Goal: Transaction & Acquisition: Purchase product/service

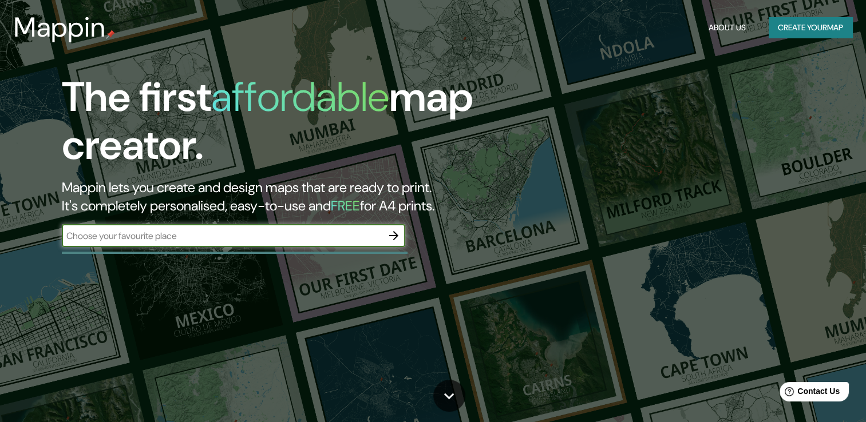
click at [330, 242] on input "text" at bounding box center [222, 236] width 321 height 13
type input "[GEOGRAPHIC_DATA]"
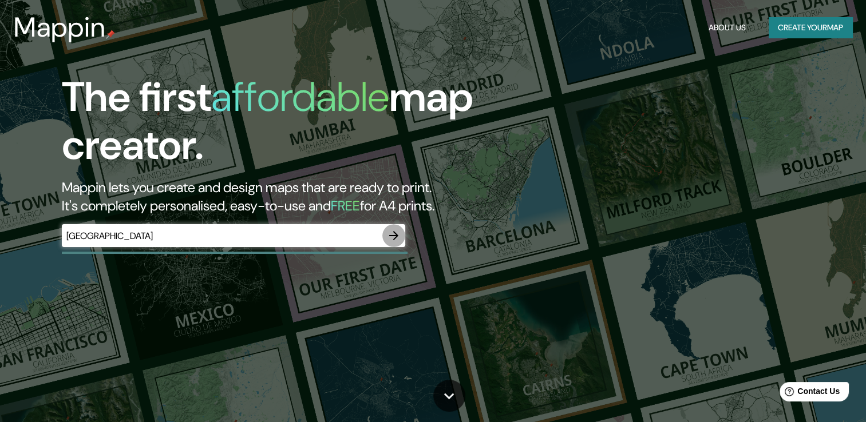
click at [400, 236] on icon "button" at bounding box center [394, 236] width 14 height 14
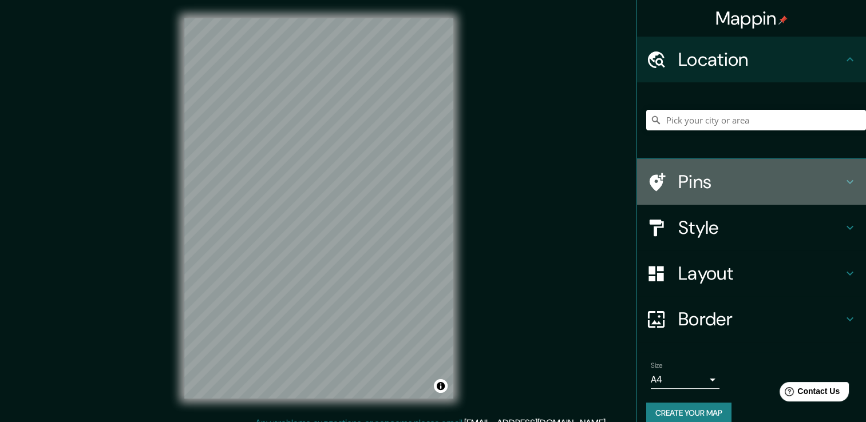
click at [700, 177] on h4 "Pins" at bounding box center [760, 182] width 165 height 23
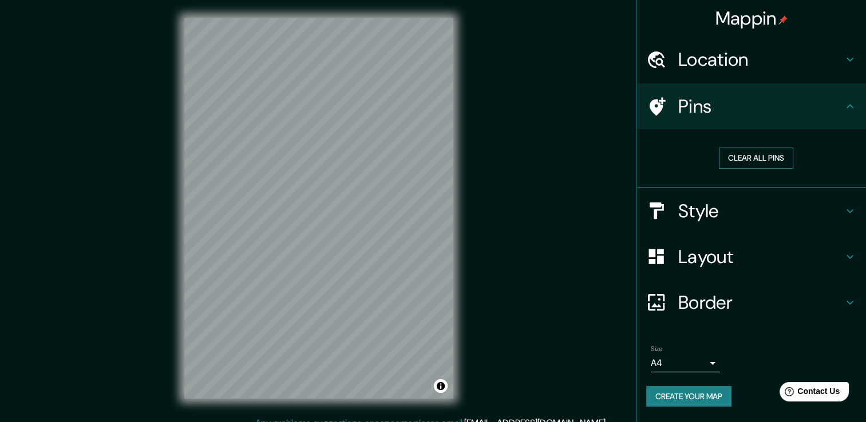
click at [734, 160] on button "Clear all pins" at bounding box center [756, 158] width 74 height 21
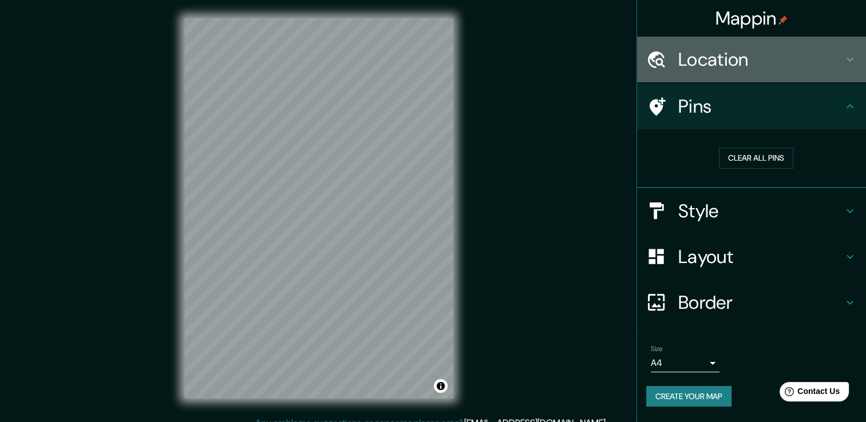
click at [716, 74] on div "Location" at bounding box center [751, 60] width 229 height 46
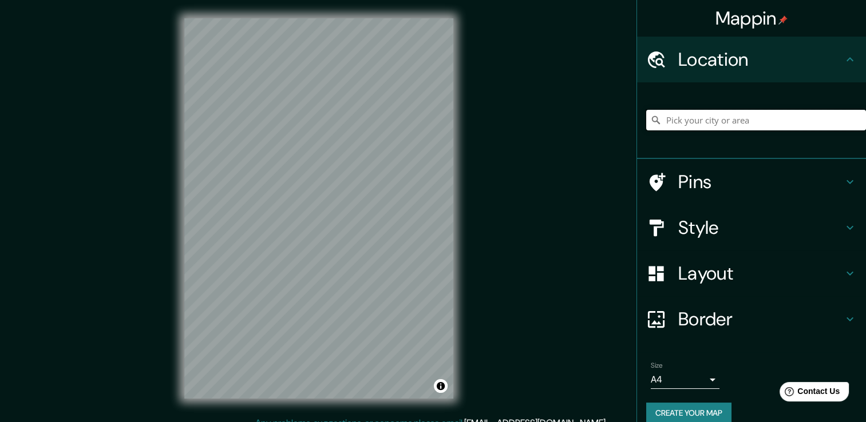
click at [717, 129] on input "Pick your city or area" at bounding box center [756, 120] width 220 height 21
click at [721, 118] on input "Pick your city or area" at bounding box center [756, 120] width 220 height 21
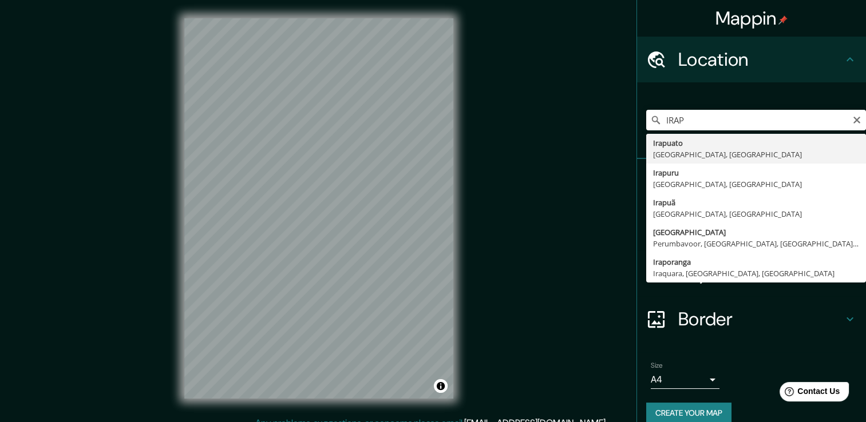
type input "[GEOGRAPHIC_DATA], [GEOGRAPHIC_DATA], [GEOGRAPHIC_DATA]"
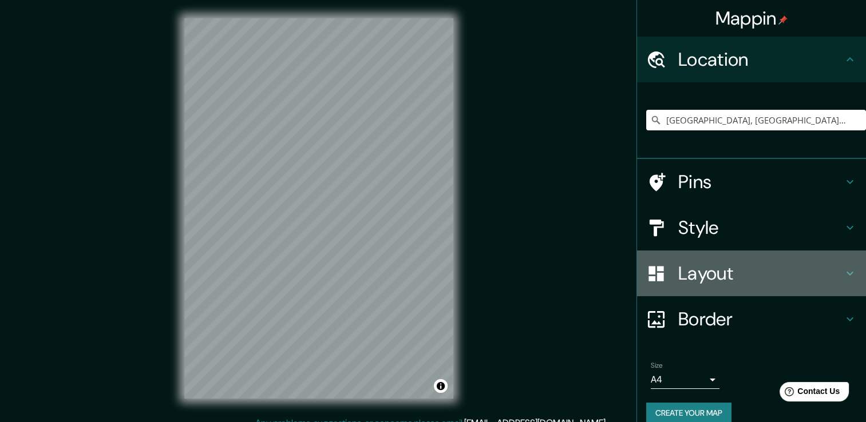
click at [679, 282] on h4 "Layout" at bounding box center [760, 273] width 165 height 23
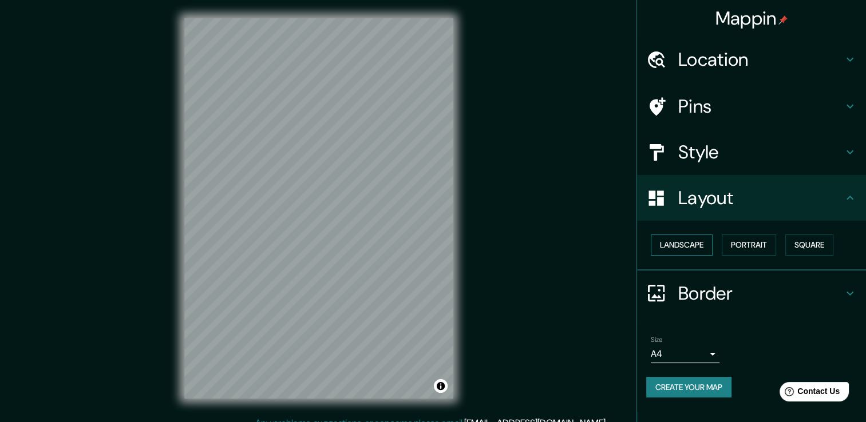
click at [711, 244] on button "Landscape" at bounding box center [682, 245] width 62 height 21
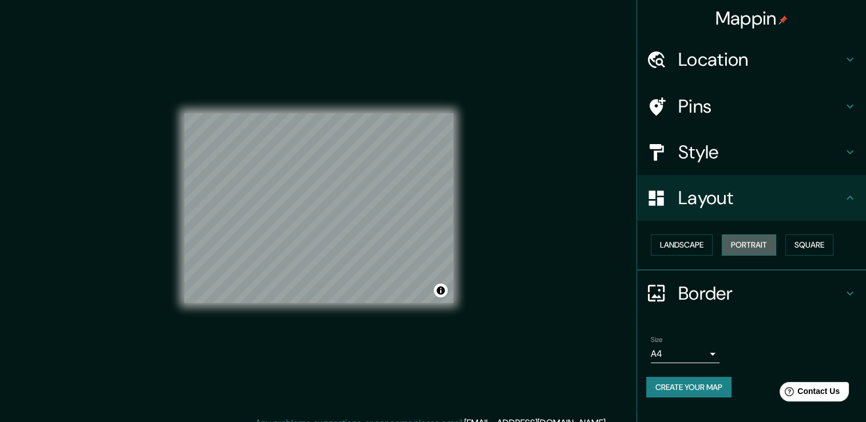
click at [737, 244] on button "Portrait" at bounding box center [749, 245] width 54 height 21
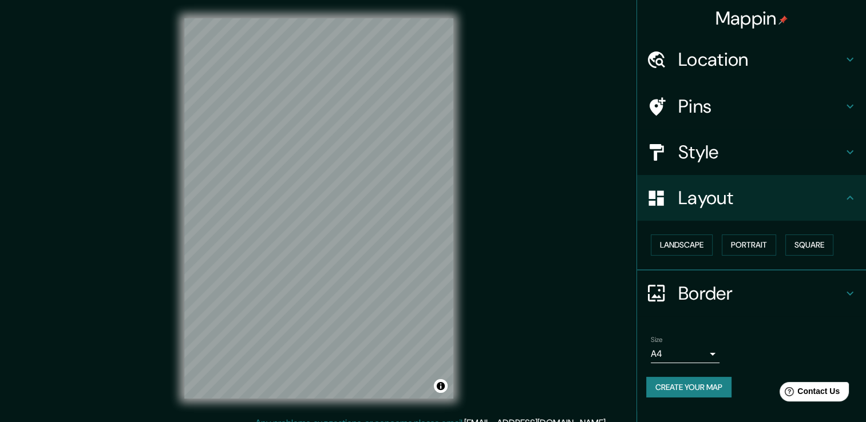
click at [819, 232] on div "Landscape [GEOGRAPHIC_DATA]" at bounding box center [756, 245] width 220 height 30
click at [691, 245] on button "Landscape" at bounding box center [682, 245] width 62 height 21
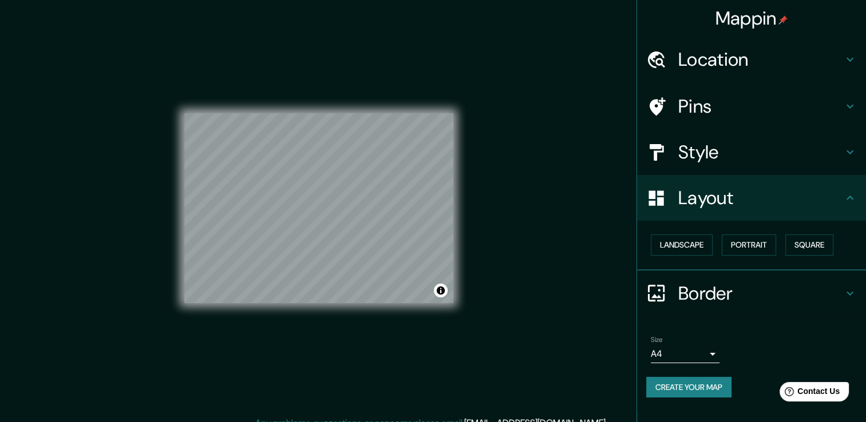
click at [719, 151] on h4 "Style" at bounding box center [760, 152] width 165 height 23
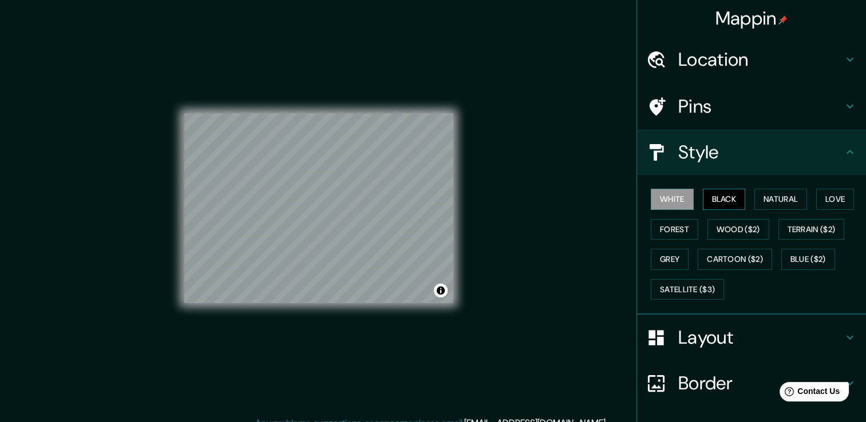
click at [717, 200] on button "Black" at bounding box center [724, 199] width 43 height 21
click at [784, 200] on button "Natural" at bounding box center [781, 199] width 53 height 21
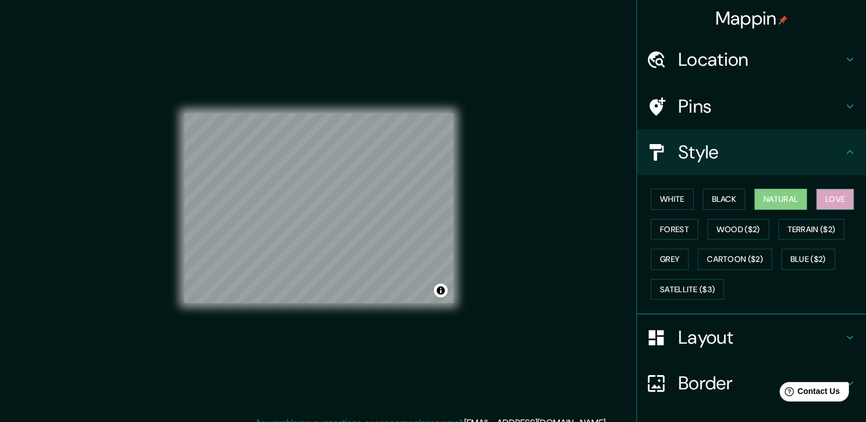
click at [836, 204] on button "Love" at bounding box center [835, 199] width 38 height 21
click at [666, 233] on button "Forest" at bounding box center [675, 229] width 48 height 21
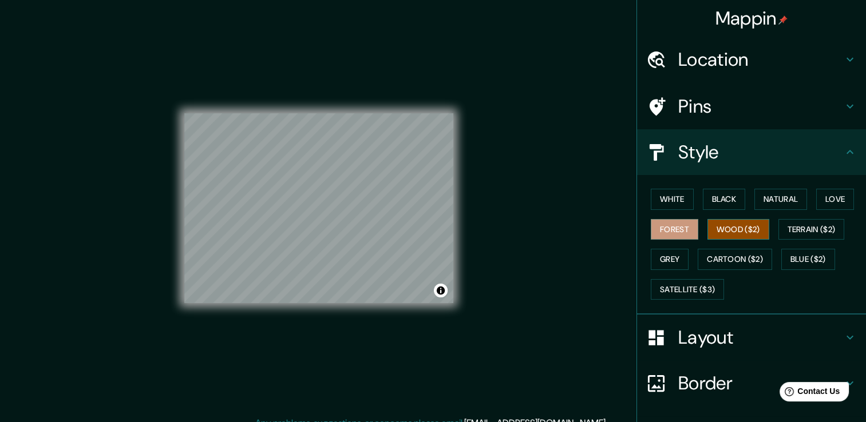
click at [721, 228] on button "Wood ($2)" at bounding box center [739, 229] width 62 height 21
click at [804, 226] on button "Terrain ($2)" at bounding box center [812, 229] width 66 height 21
click at [664, 230] on button "Forest" at bounding box center [675, 229] width 48 height 21
click at [824, 201] on button "Love" at bounding box center [835, 199] width 38 height 21
click at [718, 382] on h4 "Border" at bounding box center [760, 383] width 165 height 23
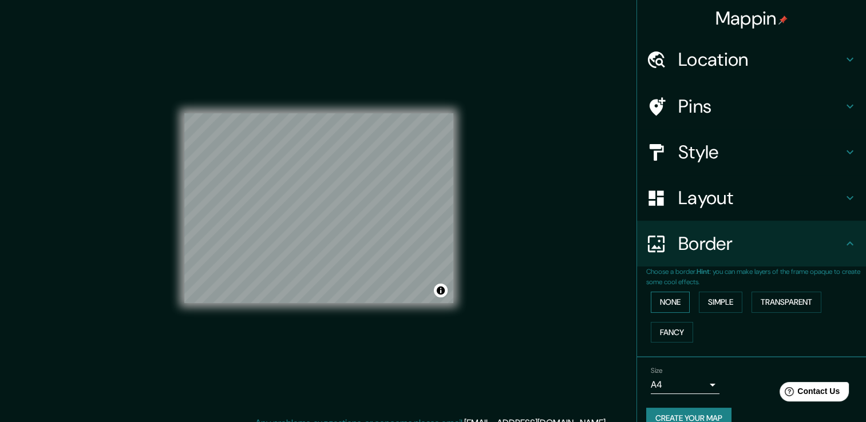
click at [653, 300] on button "None" at bounding box center [670, 302] width 39 height 21
click at [703, 299] on button "Simple" at bounding box center [721, 302] width 44 height 21
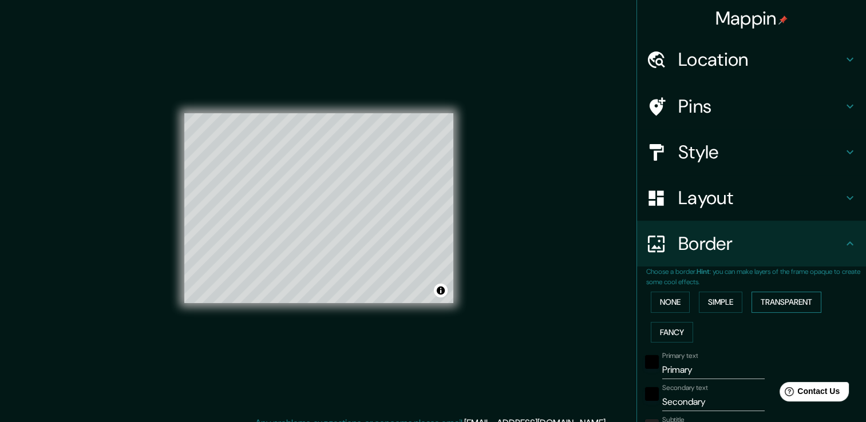
click at [771, 295] on button "Transparent" at bounding box center [787, 302] width 70 height 21
click at [661, 331] on button "Fancy" at bounding box center [672, 332] width 42 height 21
click at [655, 299] on button "None" at bounding box center [670, 302] width 39 height 21
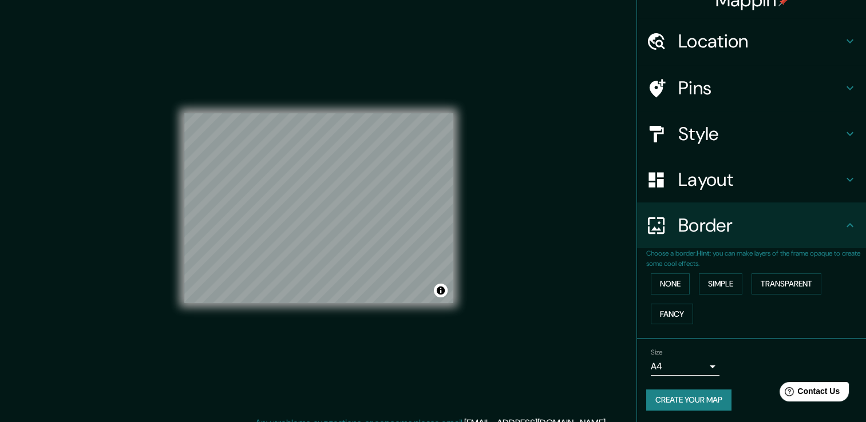
scroll to position [19, 0]
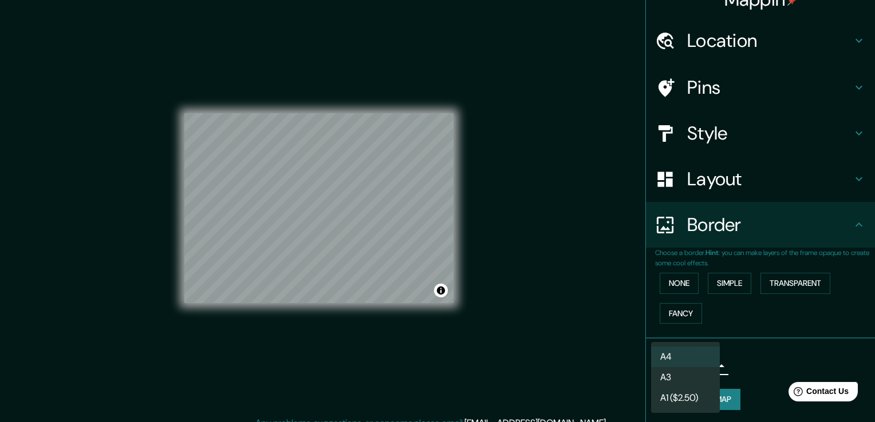
click at [708, 364] on body "Mappin Location [GEOGRAPHIC_DATA], [GEOGRAPHIC_DATA], [GEOGRAPHIC_DATA] Pins St…" at bounding box center [437, 211] width 875 height 422
click at [685, 378] on li "A3" at bounding box center [685, 378] width 69 height 21
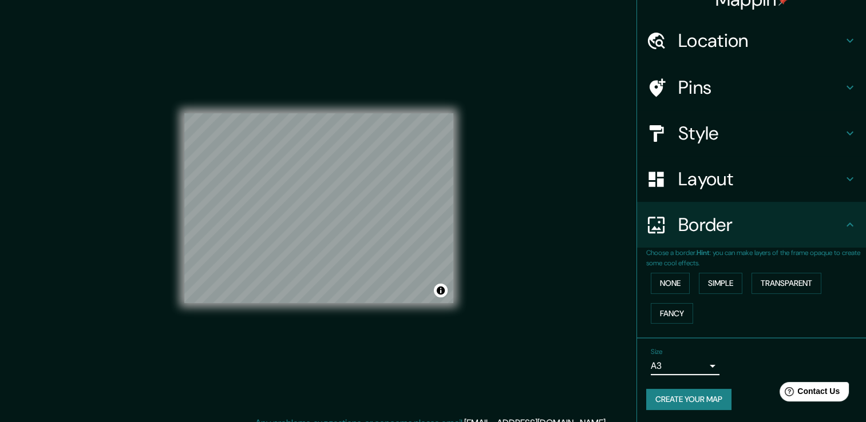
click at [747, 361] on div "Size A3 a4" at bounding box center [751, 361] width 211 height 37
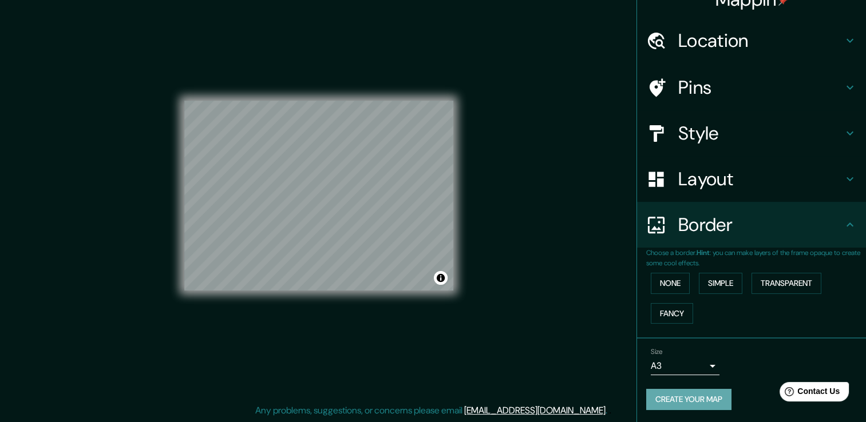
click at [711, 397] on button "Create your map" at bounding box center [688, 399] width 85 height 21
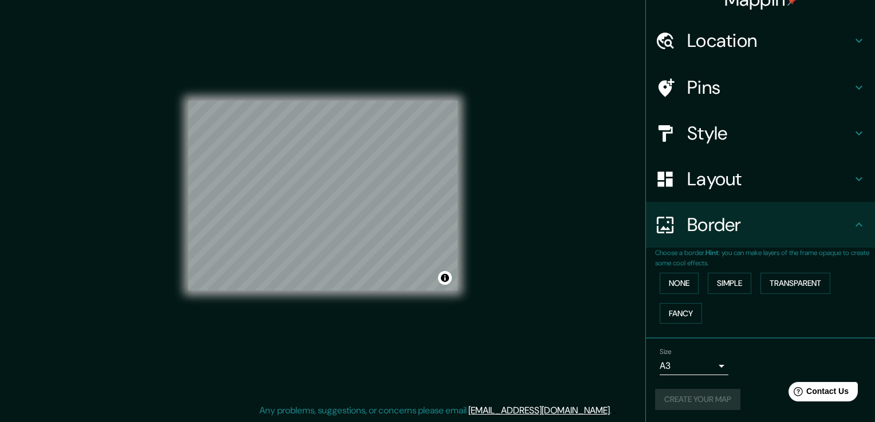
click at [694, 361] on body "Mappin Location [GEOGRAPHIC_DATA], [GEOGRAPHIC_DATA], [GEOGRAPHIC_DATA] Pins St…" at bounding box center [437, 198] width 875 height 422
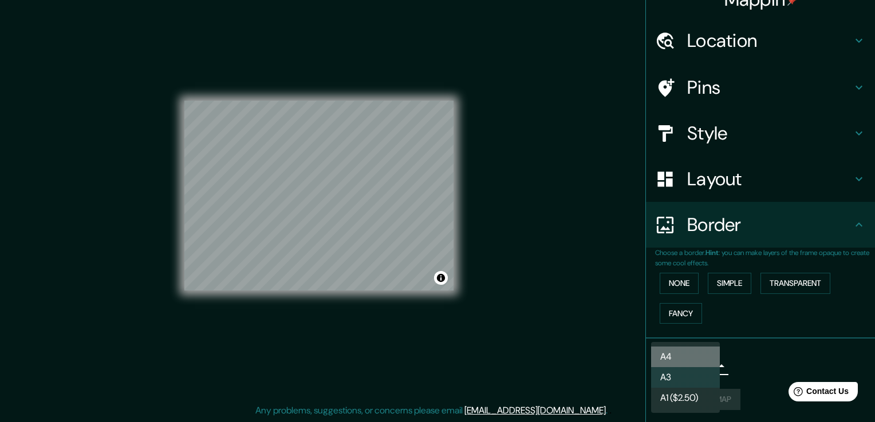
click at [694, 359] on li "A4" at bounding box center [685, 357] width 69 height 21
type input "single"
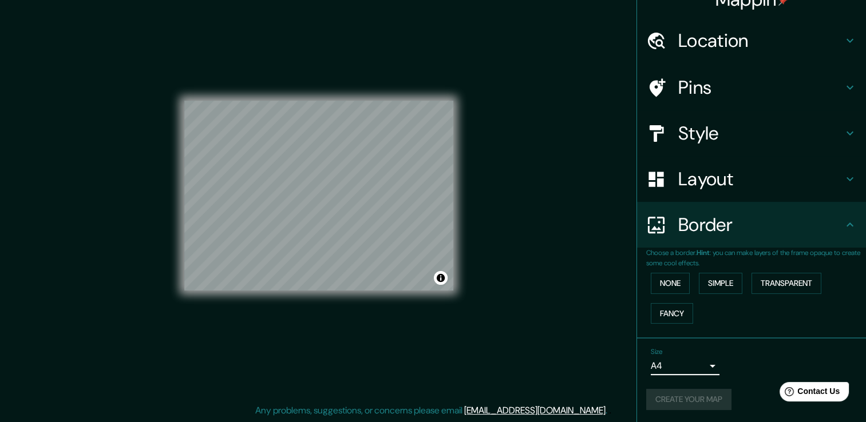
click at [740, 365] on div "Size A4 single" at bounding box center [751, 361] width 211 height 37
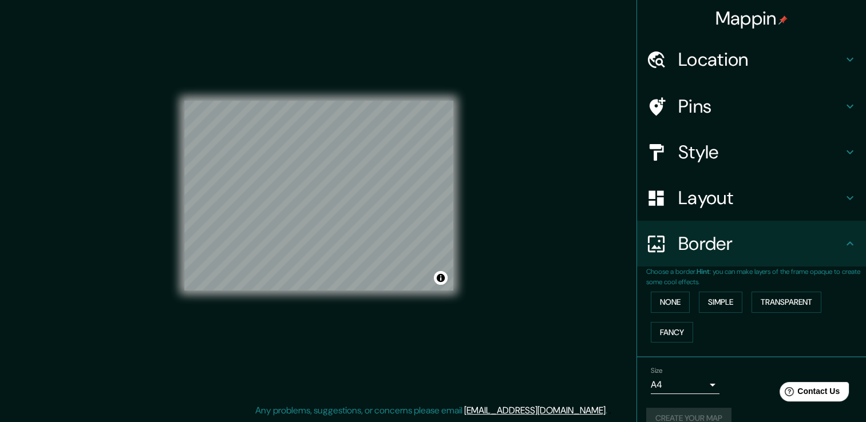
scroll to position [0, 0]
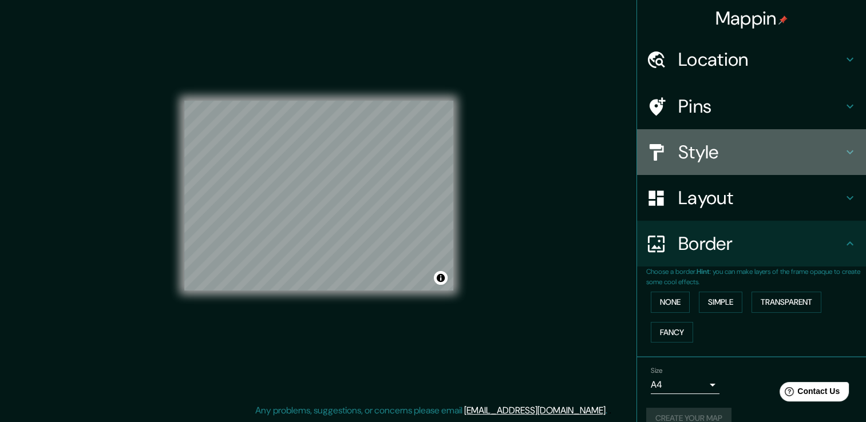
click at [685, 143] on h4 "Style" at bounding box center [760, 152] width 165 height 23
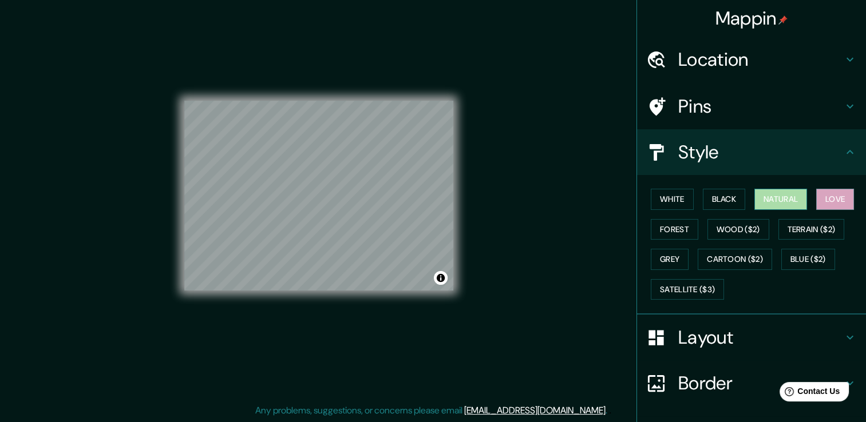
click at [773, 195] on button "Natural" at bounding box center [781, 199] width 53 height 21
click at [714, 196] on button "Black" at bounding box center [724, 199] width 43 height 21
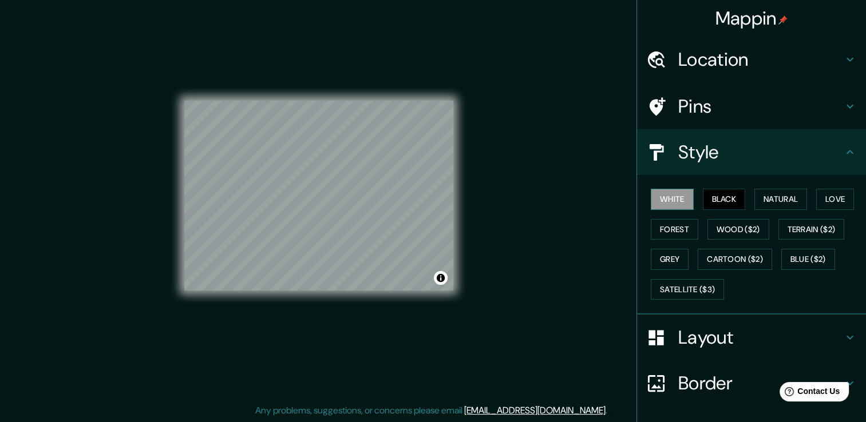
click at [667, 198] on button "White" at bounding box center [672, 199] width 43 height 21
click at [717, 205] on button "Black" at bounding box center [724, 199] width 43 height 21
click at [794, 197] on button "Natural" at bounding box center [781, 199] width 53 height 21
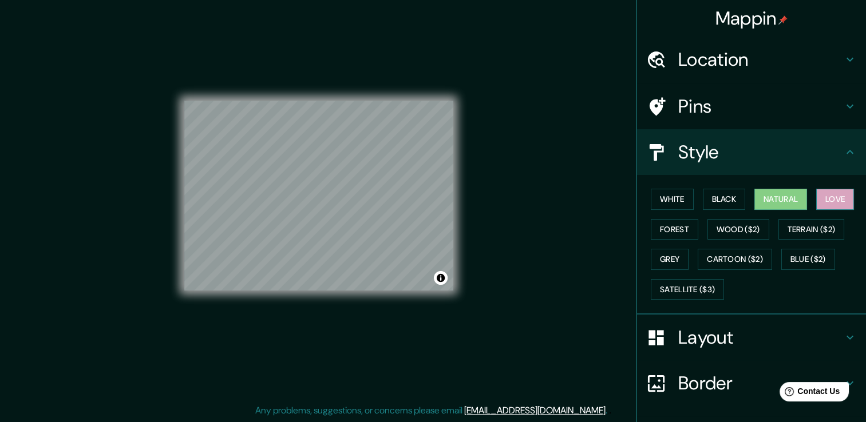
click at [844, 199] on button "Love" at bounding box center [835, 199] width 38 height 21
click at [659, 226] on button "Forest" at bounding box center [675, 229] width 48 height 21
drag, startPoint x: 661, startPoint y: 225, endPoint x: 668, endPoint y: 236, distance: 13.4
drag, startPoint x: 668, startPoint y: 236, endPoint x: 662, endPoint y: 238, distance: 6.4
click at [664, 240] on div "White Black Natural Love Forest Wood ($2) Terrain ($2) Grey Cartoon ($2) Blue (…" at bounding box center [756, 244] width 220 height 120
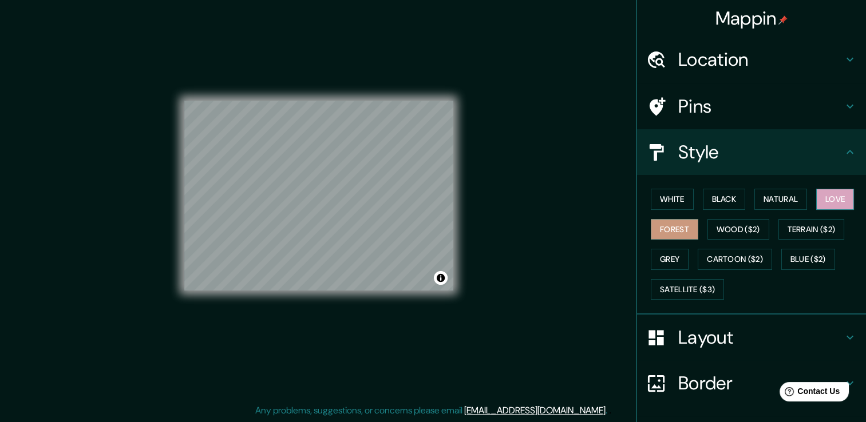
click at [840, 200] on button "Love" at bounding box center [835, 199] width 38 height 21
click at [669, 237] on button "Forest" at bounding box center [675, 229] width 48 height 21
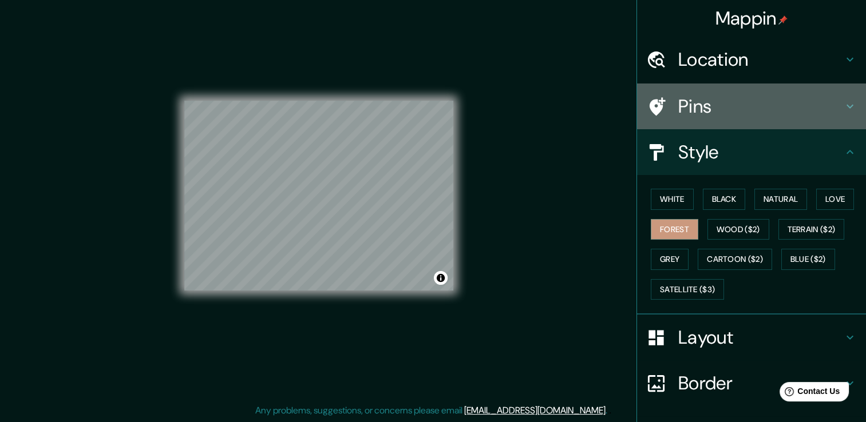
click at [732, 100] on h4 "Pins" at bounding box center [760, 106] width 165 height 23
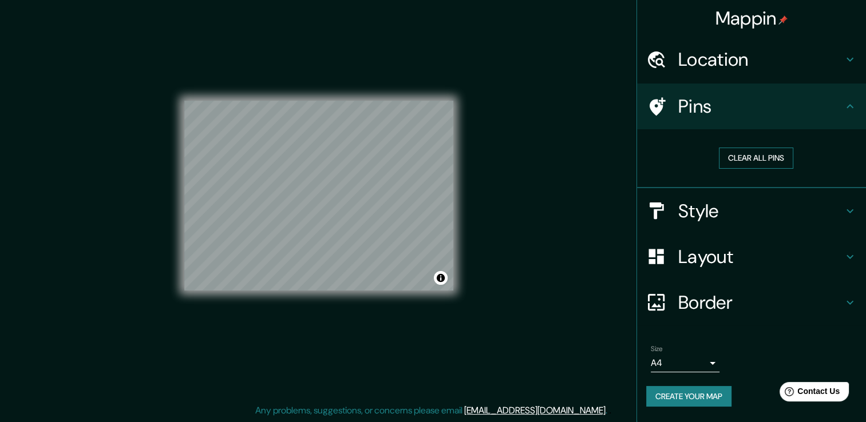
click at [743, 157] on button "Clear all pins" at bounding box center [756, 158] width 74 height 21
click at [732, 152] on button "Clear all pins" at bounding box center [756, 158] width 74 height 21
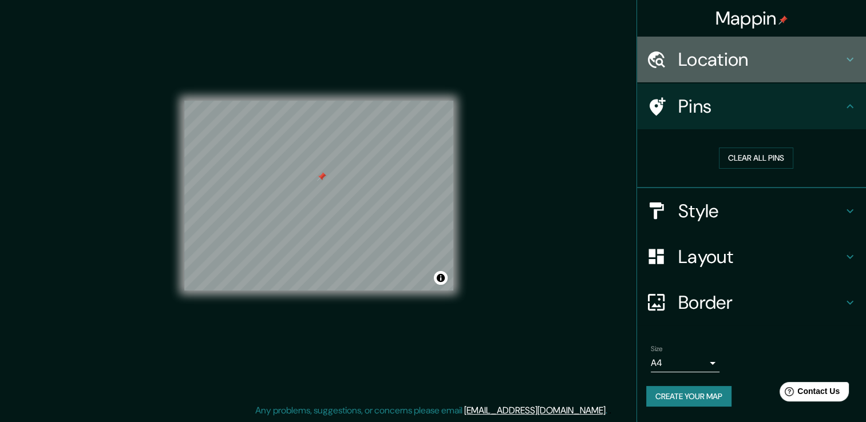
click at [736, 48] on h4 "Location" at bounding box center [760, 59] width 165 height 23
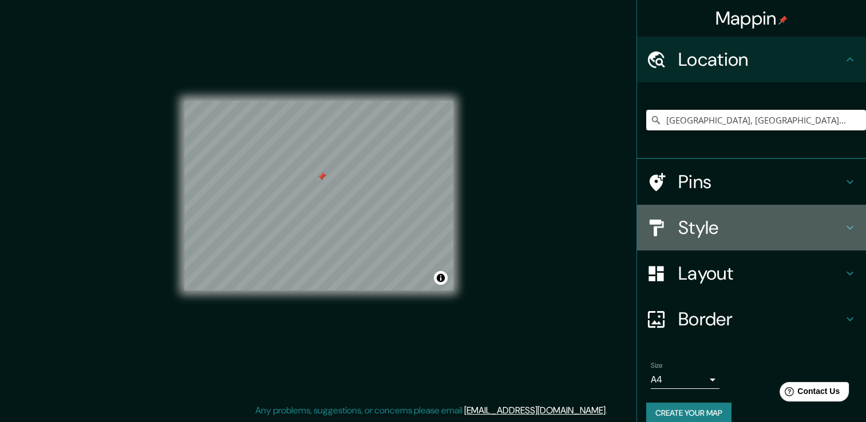
click at [697, 225] on h4 "Style" at bounding box center [760, 227] width 165 height 23
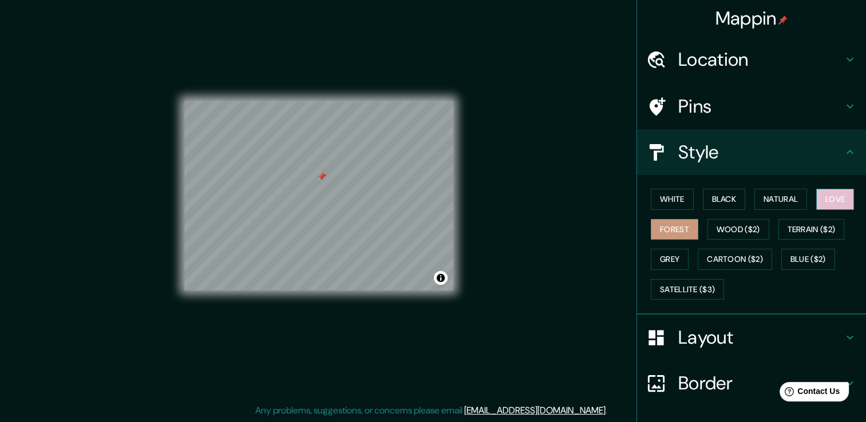
click at [838, 196] on button "Love" at bounding box center [835, 199] width 38 height 21
click at [661, 266] on button "Grey" at bounding box center [670, 259] width 38 height 21
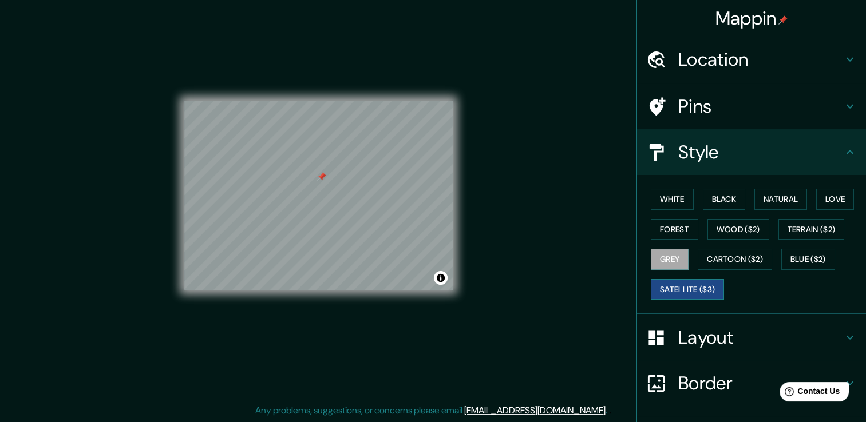
click at [664, 290] on button "Satellite ($3)" at bounding box center [687, 289] width 73 height 21
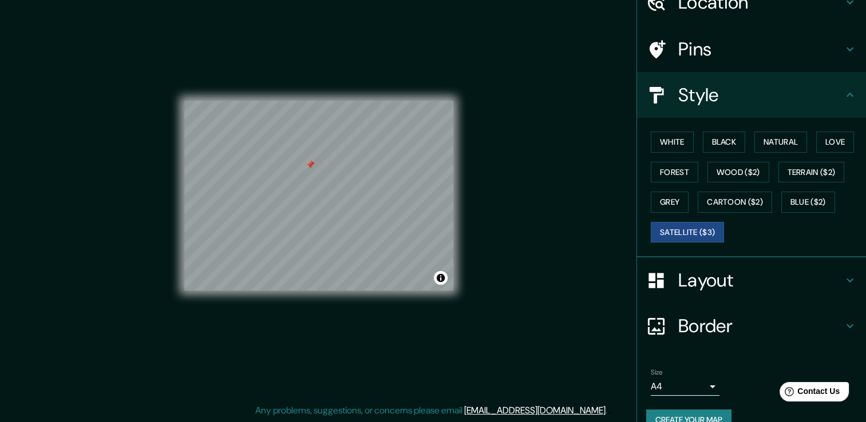
scroll to position [77, 0]
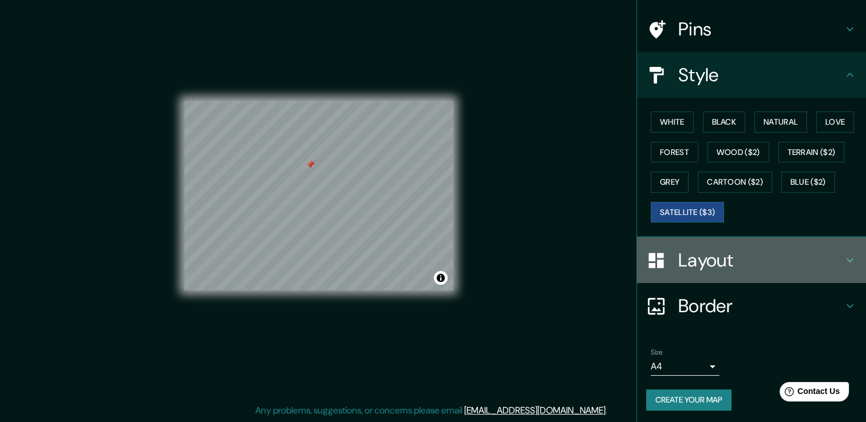
click at [724, 267] on h4 "Layout" at bounding box center [760, 260] width 165 height 23
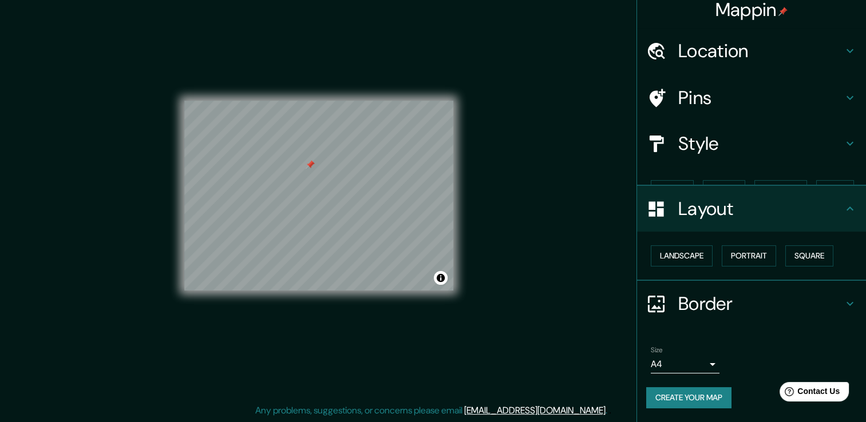
scroll to position [0, 0]
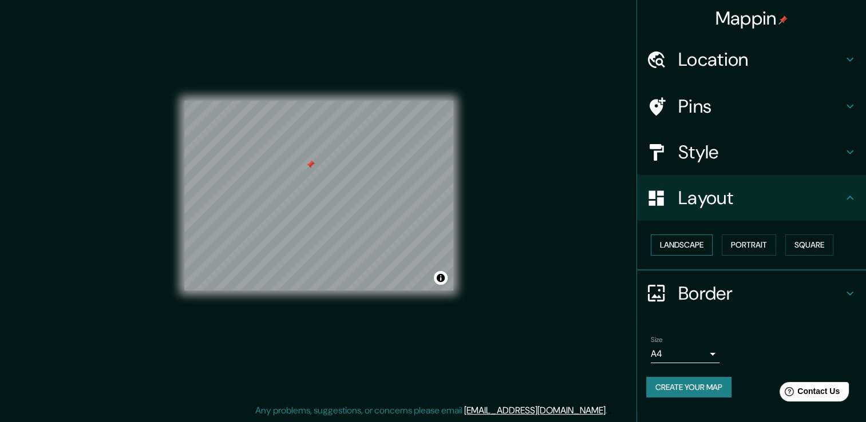
click at [682, 239] on button "Landscape" at bounding box center [682, 245] width 62 height 21
click at [752, 248] on button "Portrait" at bounding box center [749, 245] width 54 height 21
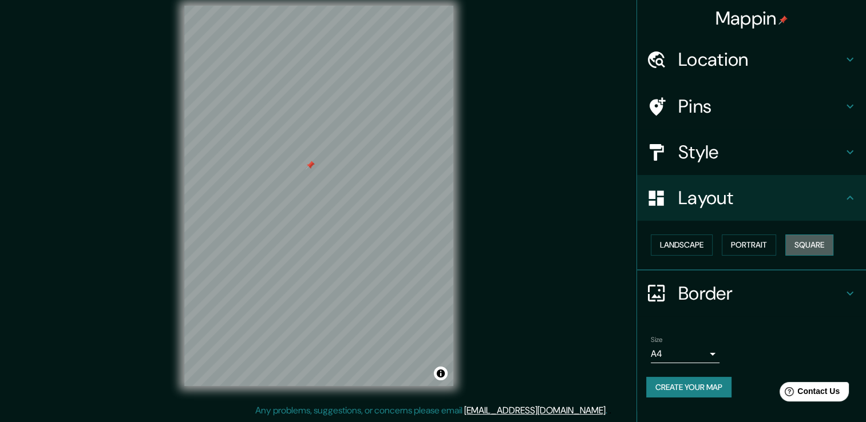
click at [822, 242] on button "Square" at bounding box center [809, 245] width 48 height 21
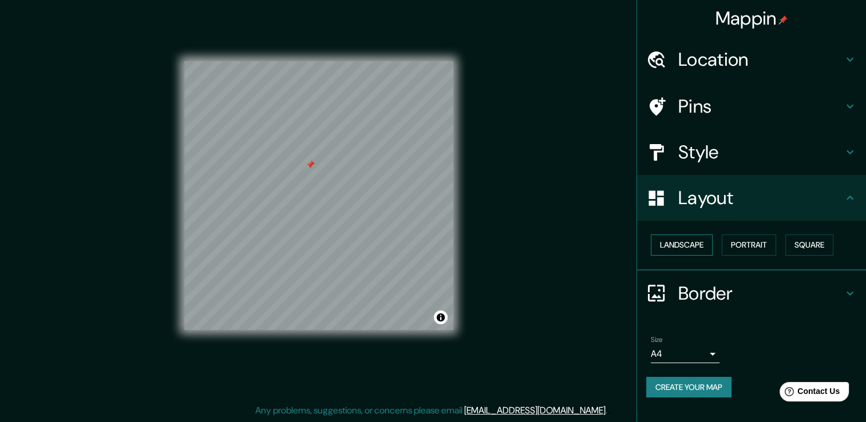
click at [662, 238] on button "Landscape" at bounding box center [682, 245] width 62 height 21
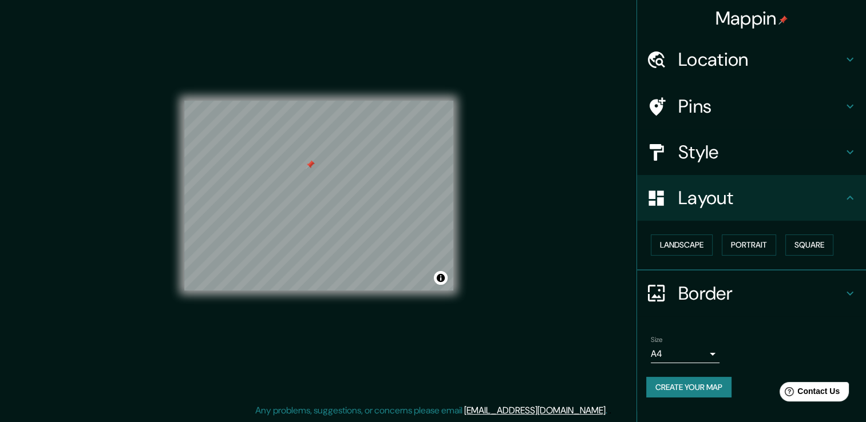
click at [842, 209] on h4 "Layout" at bounding box center [760, 198] width 165 height 23
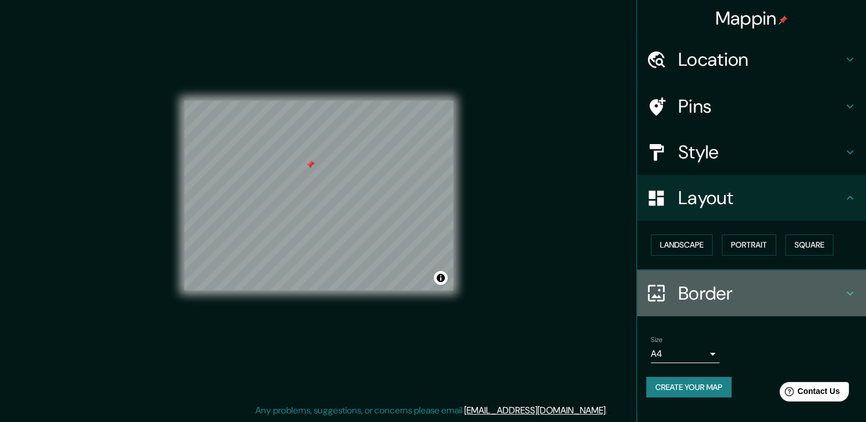
click at [853, 285] on div "Border" at bounding box center [751, 294] width 229 height 46
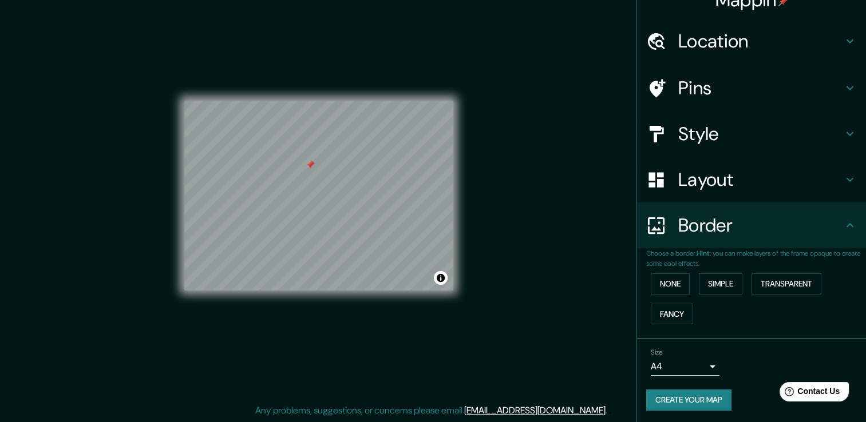
scroll to position [19, 0]
click at [708, 287] on button "Simple" at bounding box center [721, 283] width 44 height 21
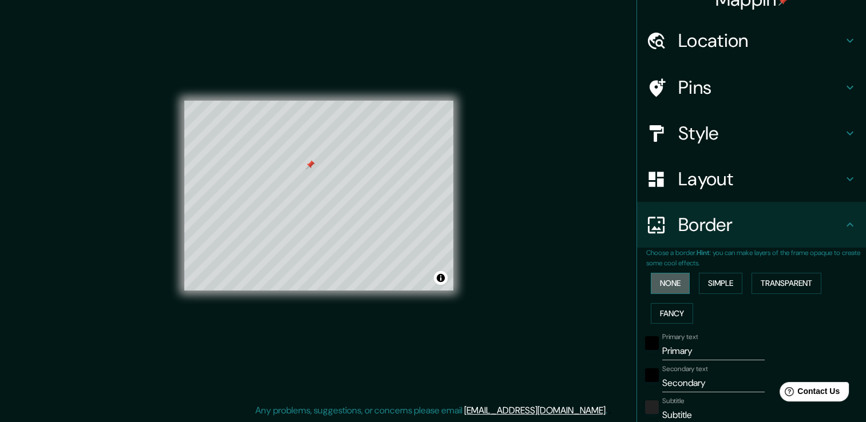
click at [656, 284] on button "None" at bounding box center [670, 283] width 39 height 21
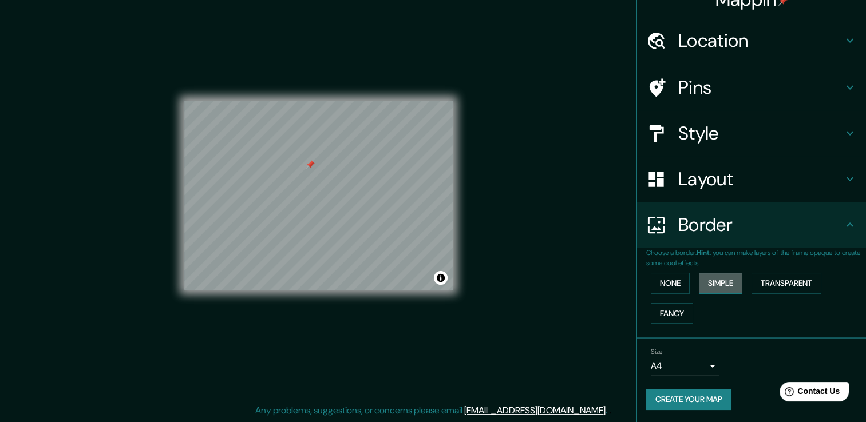
click at [724, 290] on button "Simple" at bounding box center [721, 283] width 44 height 21
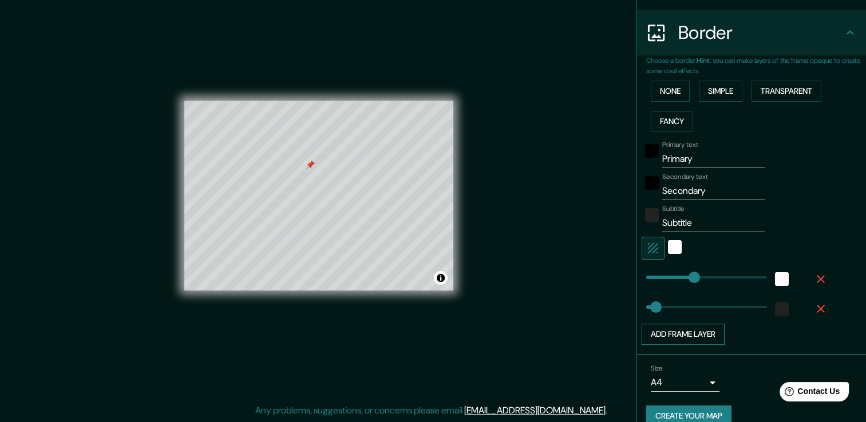
scroll to position [227, 0]
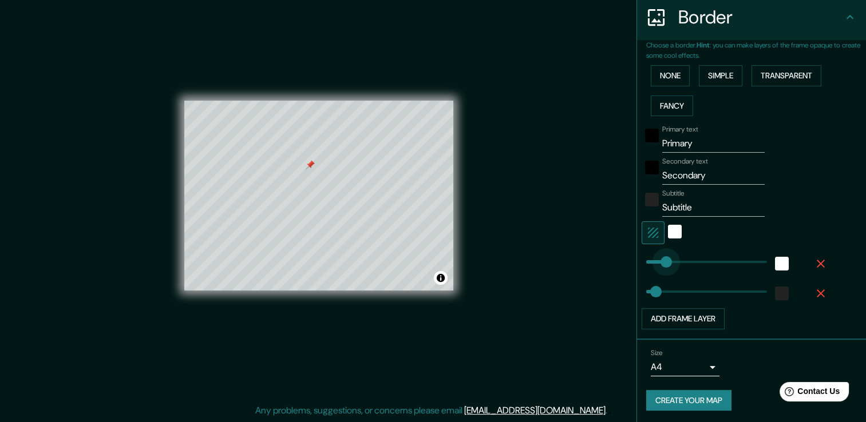
type input "61"
drag, startPoint x: 683, startPoint y: 268, endPoint x: 653, endPoint y: 272, distance: 30.0
type input "38"
type input "0"
drag, startPoint x: 634, startPoint y: 274, endPoint x: 628, endPoint y: 276, distance: 6.2
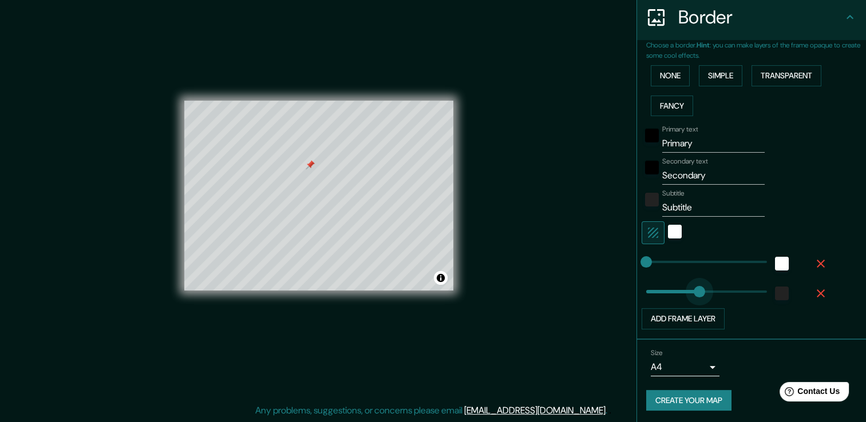
type input "220"
drag, startPoint x: 653, startPoint y: 289, endPoint x: 694, endPoint y: 287, distance: 41.3
type input "0"
drag, startPoint x: 694, startPoint y: 283, endPoint x: 586, endPoint y: 287, distance: 108.3
click at [668, 230] on div "white" at bounding box center [675, 232] width 14 height 14
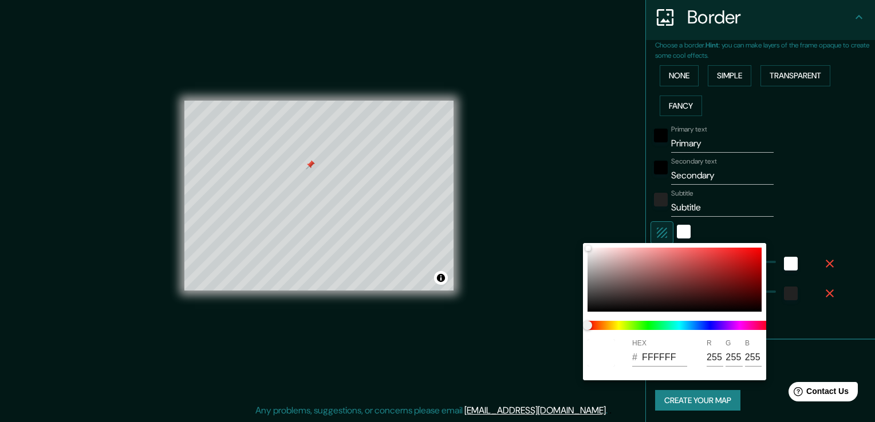
click at [653, 236] on div at bounding box center [437, 211] width 875 height 422
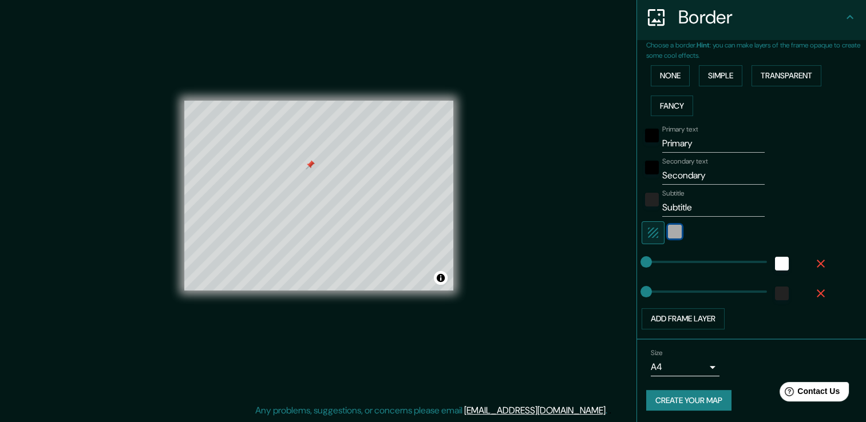
click at [668, 233] on div "white" at bounding box center [675, 232] width 14 height 14
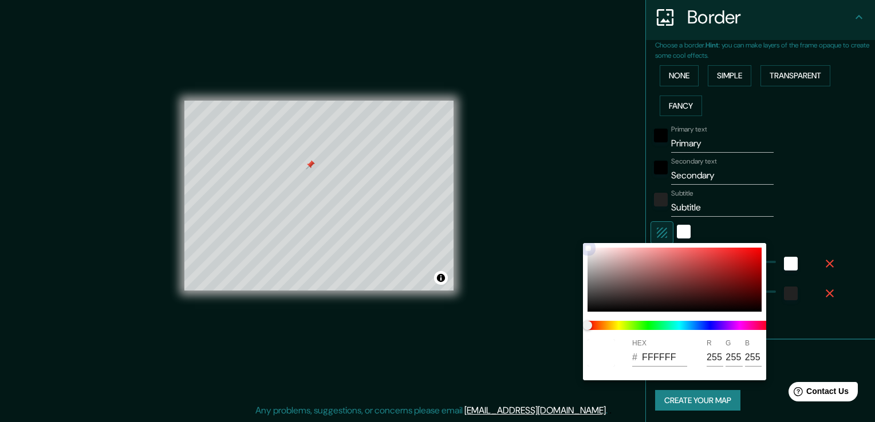
drag, startPoint x: 585, startPoint y: 244, endPoint x: 625, endPoint y: 277, distance: 51.7
click at [624, 277] on div "HEX # FFFFFF R 255 G 255 B 255" at bounding box center [674, 311] width 183 height 137
type input "8B6D6D"
type input "139"
type input "109"
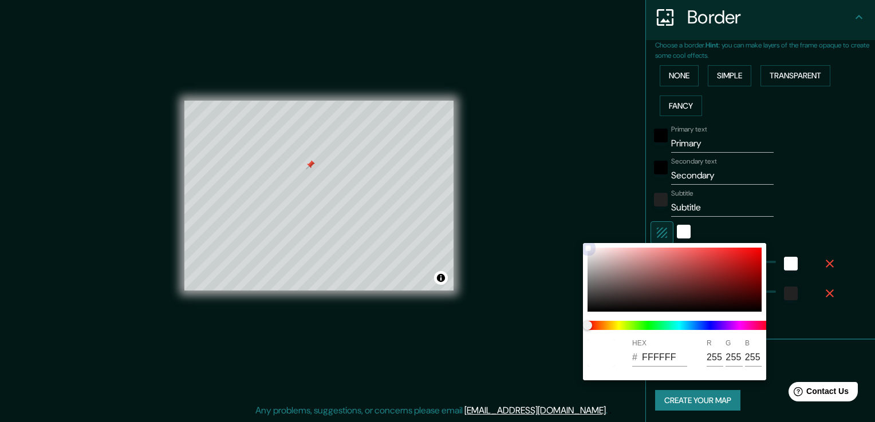
type input "109"
type input "8F6C6C"
type input "143"
type input "108"
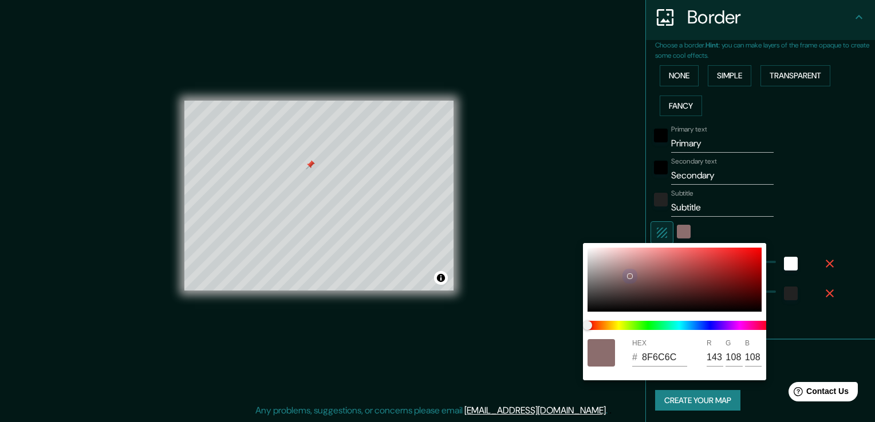
type input "D07171"
type input "208"
type input "113"
type input "E77171"
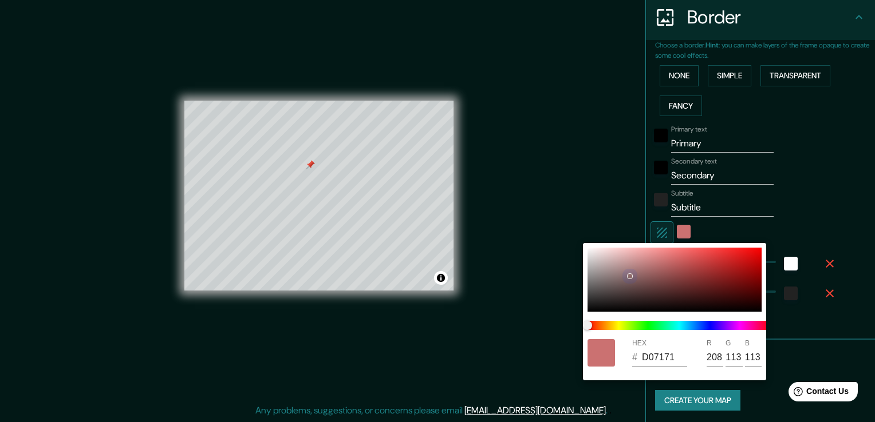
type input "231"
type input "7B0505"
type input "123"
type input "5"
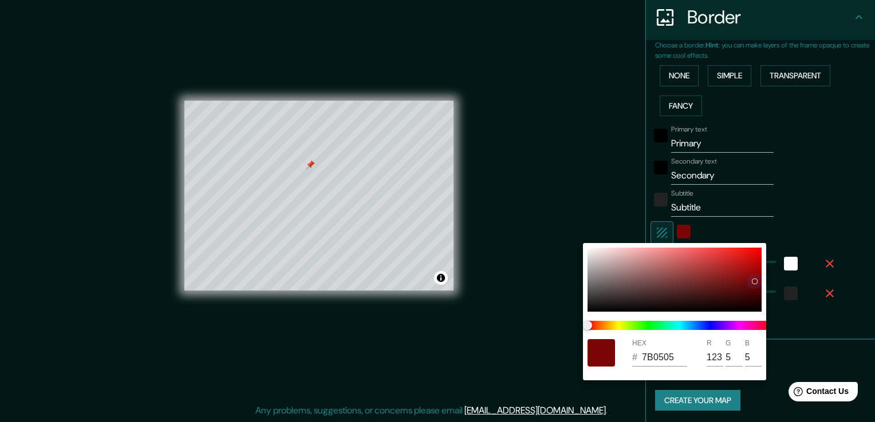
type input "660404"
type input "102"
type input "4"
type input "540404"
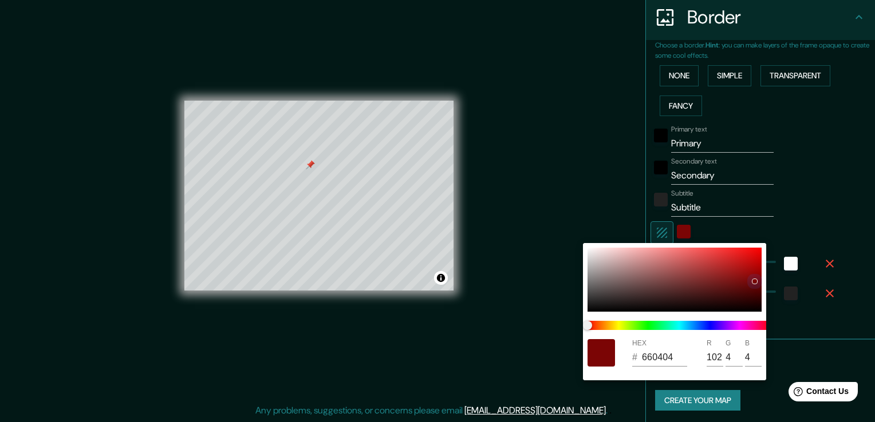
type input "84"
type input "4F0404"
type input "79"
type input "480404"
type input "72"
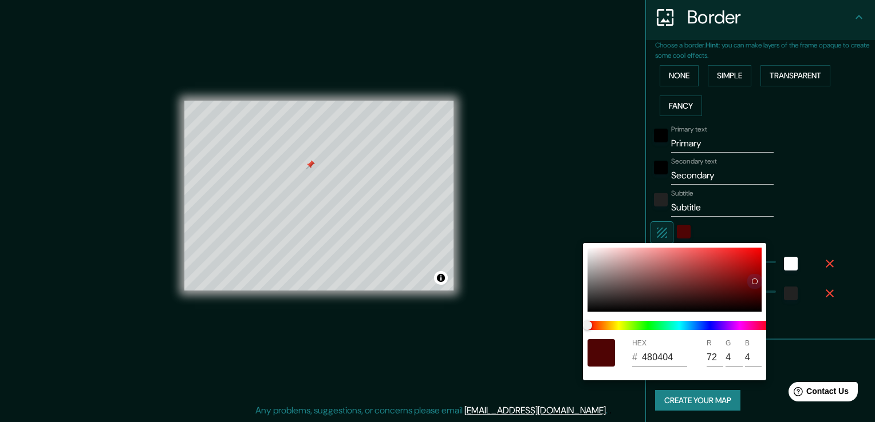
type input "440404"
type input "68"
type input "3D0505"
type input "61"
type input "5"
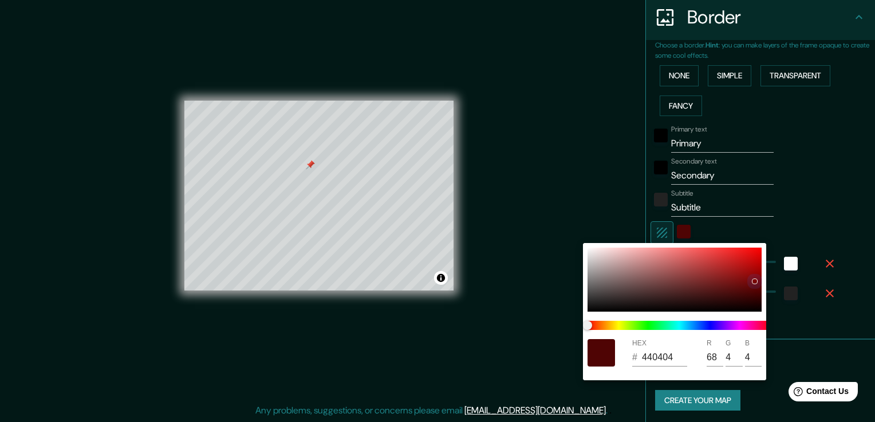
type input "5"
type input "330606"
type input "51"
type input "6"
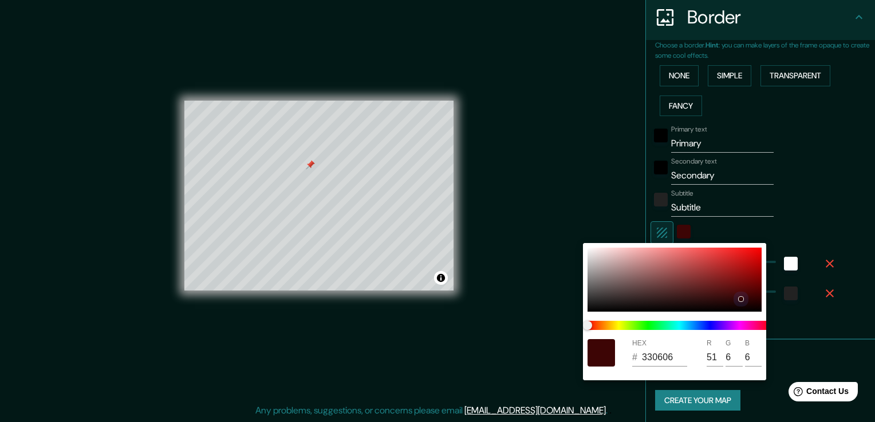
type input "2F0606"
type input "47"
type input "2F0707"
type input "7"
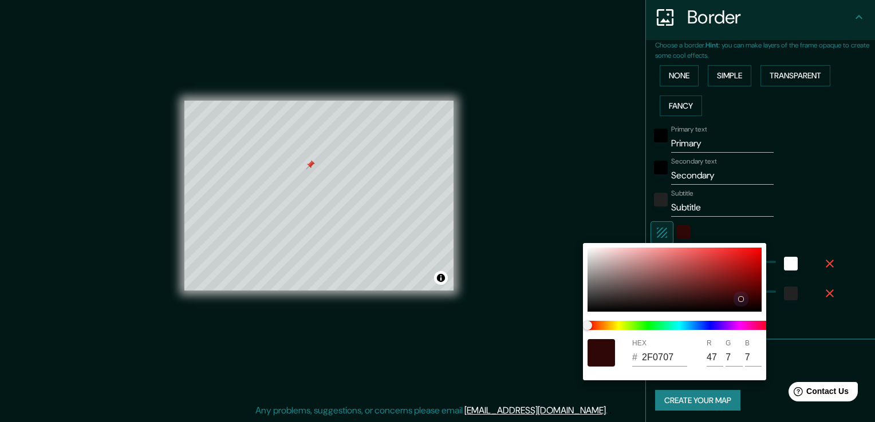
type input "2D0909"
type input "45"
type input "9"
type input "2F0D0D"
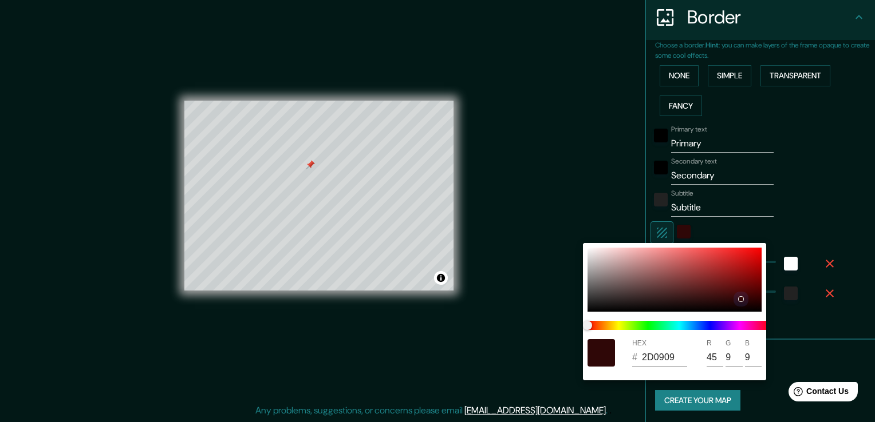
type input "47"
type input "13"
type input "381414"
type input "56"
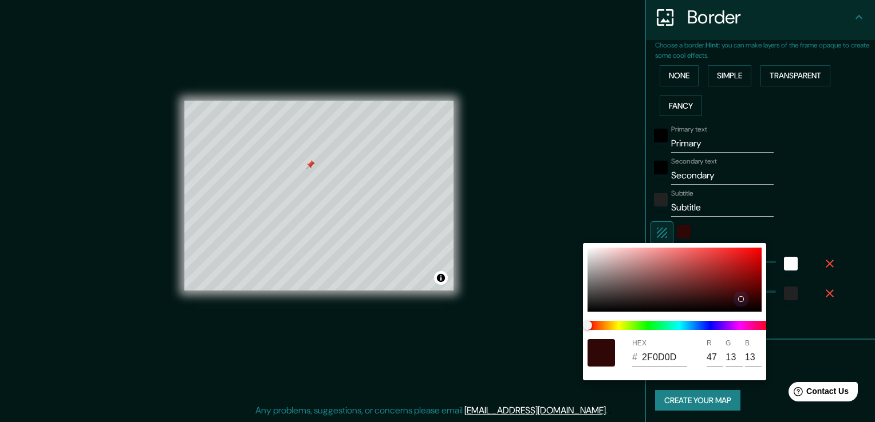
type input "20"
type input "3A1717"
type input "58"
type input "23"
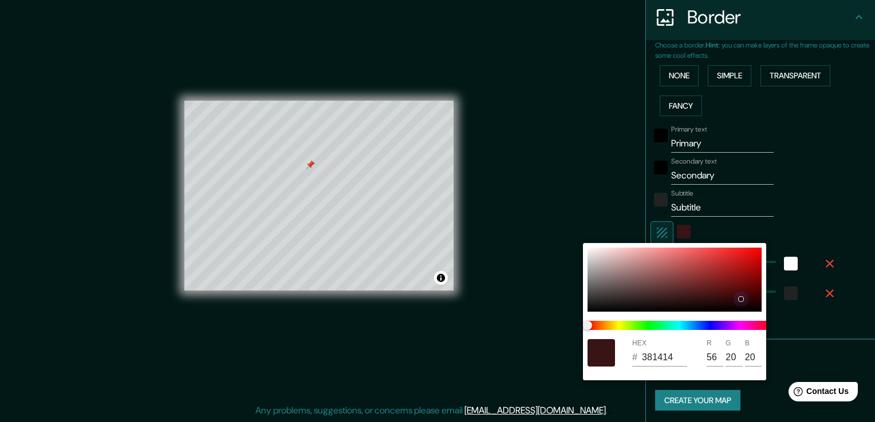
type input "23"
type input "3A1818"
type input "24"
type input "3A1A1A"
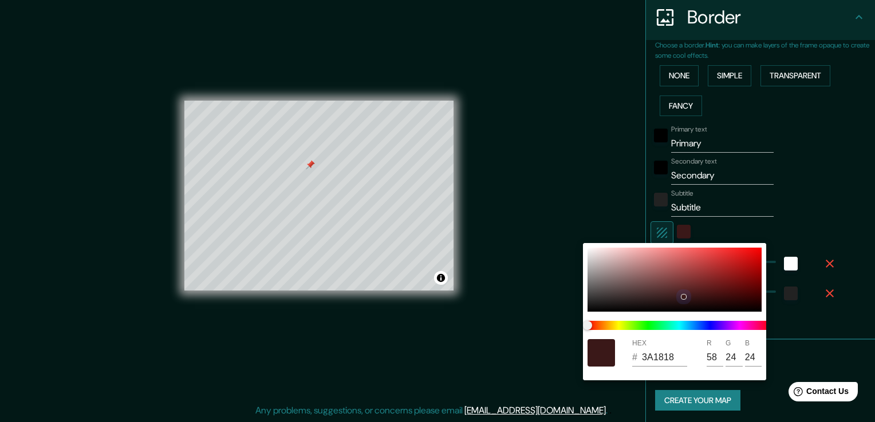
type input "26"
type input "3A1C1C"
type input "28"
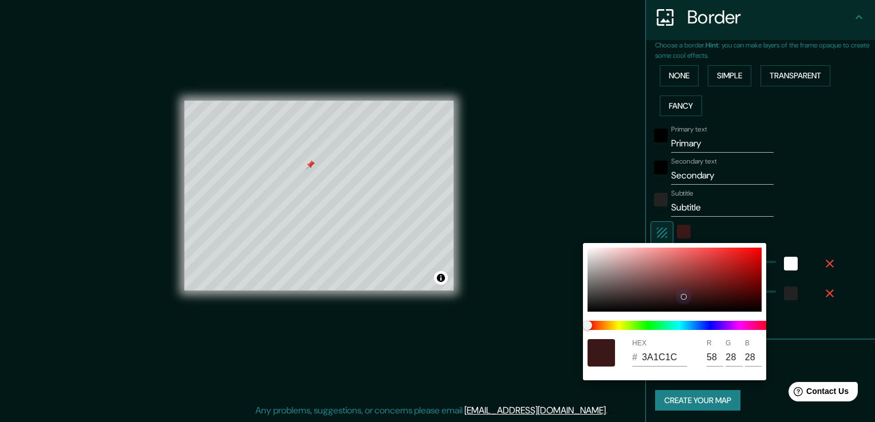
type input "3A1D1D"
type input "29"
type input "361D1D"
type input "54"
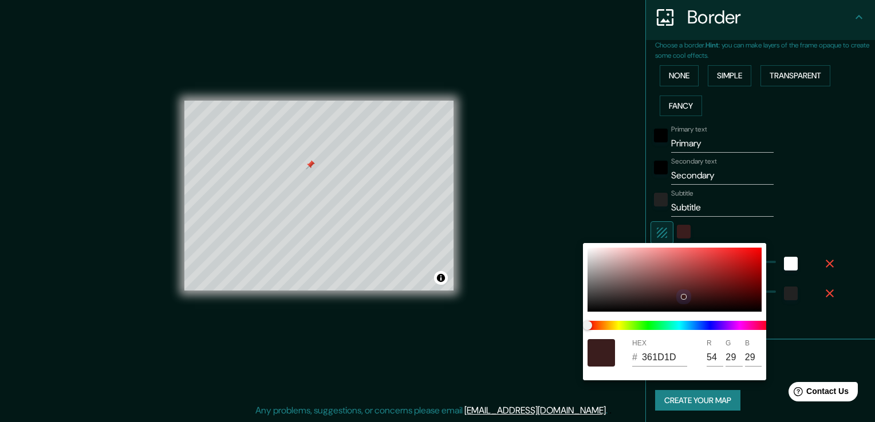
type input "311F1F"
type input "49"
type input "31"
type input "2D1E1E"
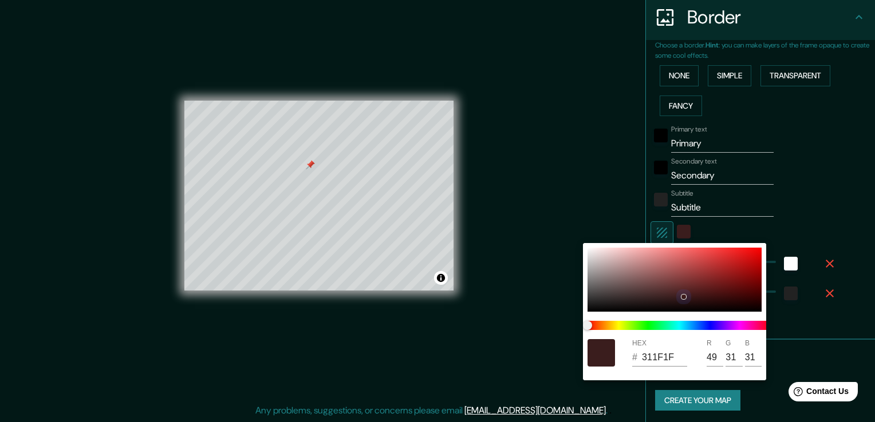
type input "45"
type input "30"
type input "2A1E1E"
type input "42"
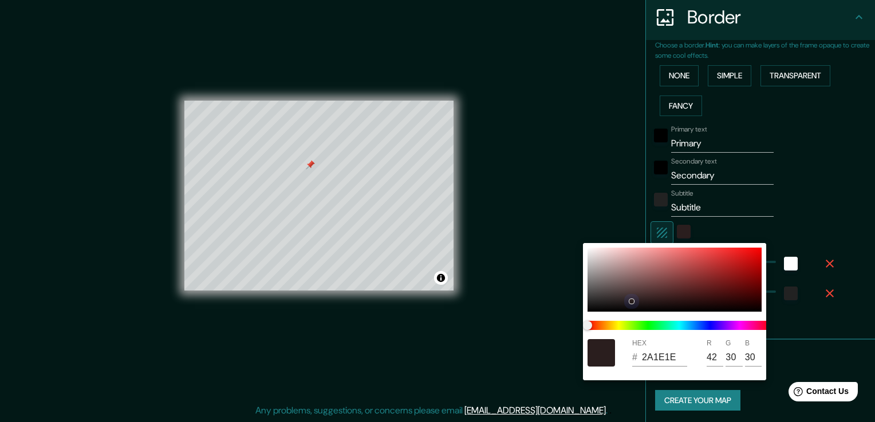
type input "281E1E"
type input "40"
type input "261C1C"
type input "38"
type input "28"
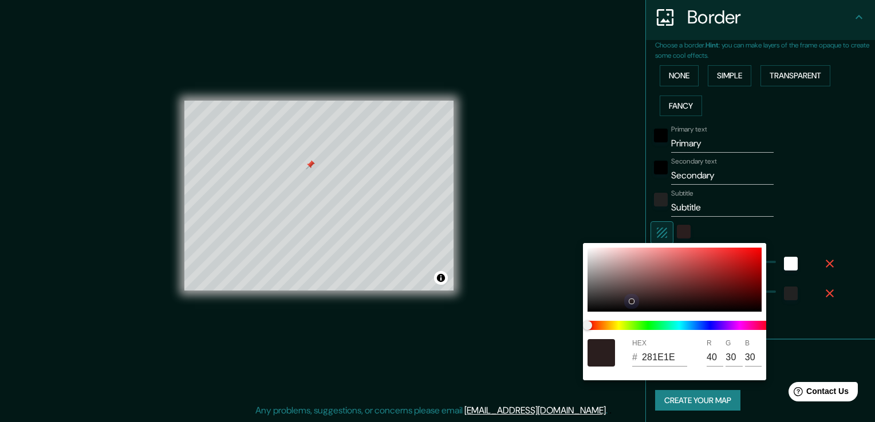
type input "28"
type input "261D1D"
type input "29"
type input "1C1616"
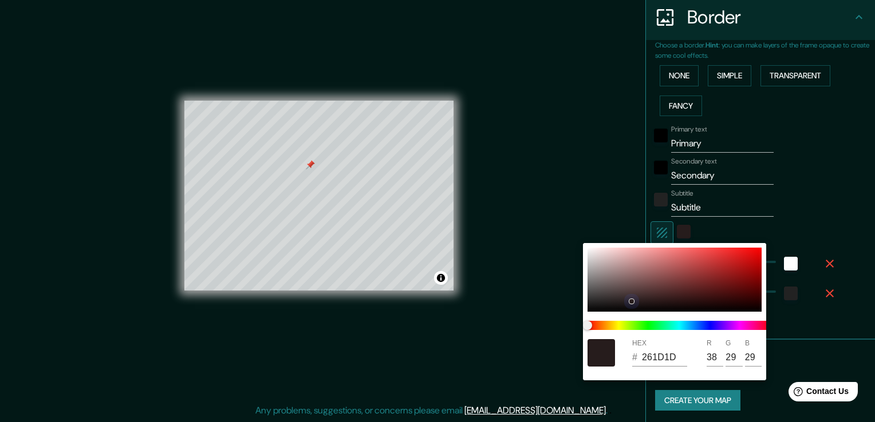
type input "28"
type input "22"
drag, startPoint x: 630, startPoint y: 276, endPoint x: 603, endPoint y: 319, distance: 51.2
click at [622, 308] on div at bounding box center [674, 280] width 174 height 64
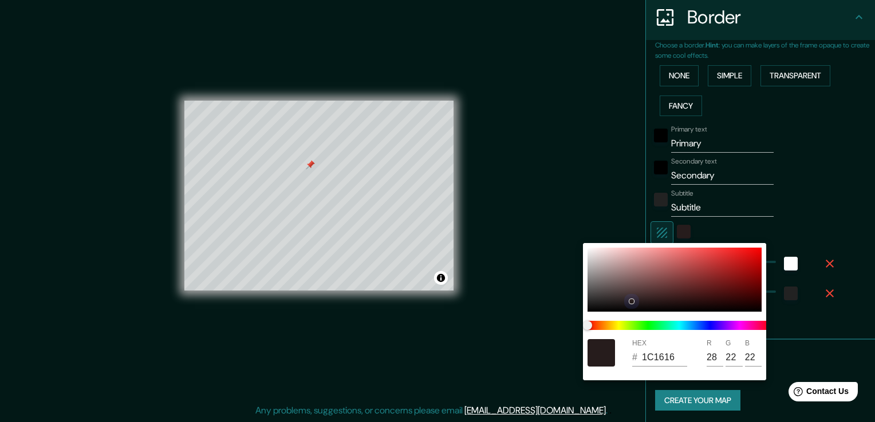
type input "0F0C0C"
type input "15"
type input "12"
type input "0F0D0C"
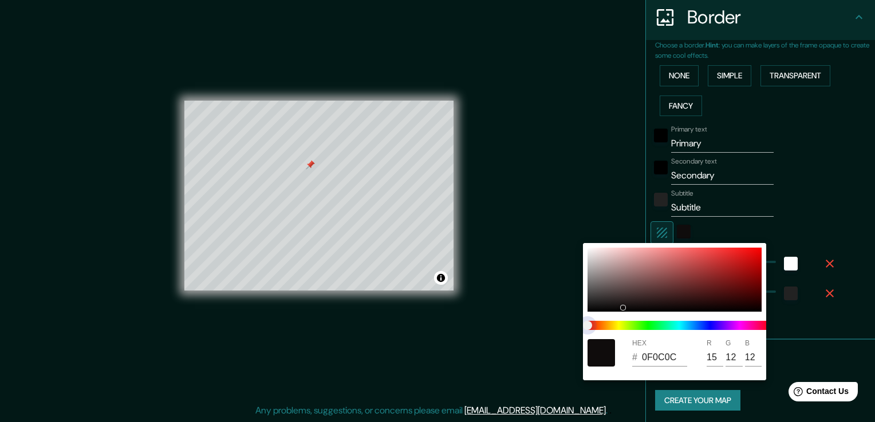
type input "13"
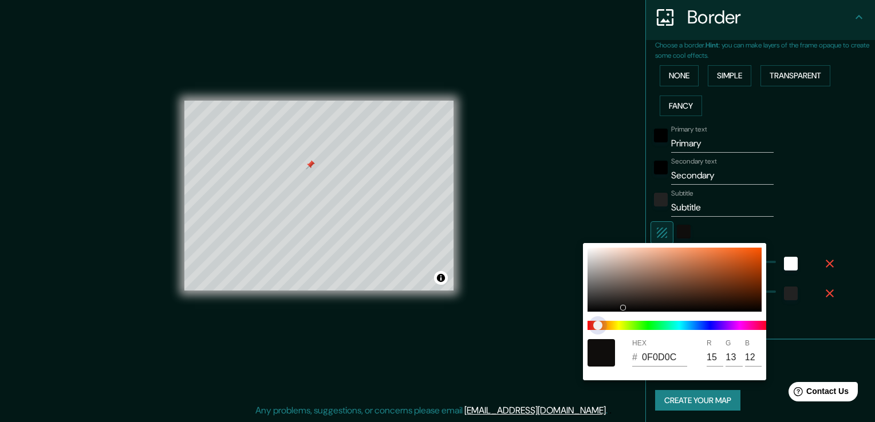
type input "0F0E0C"
type input "14"
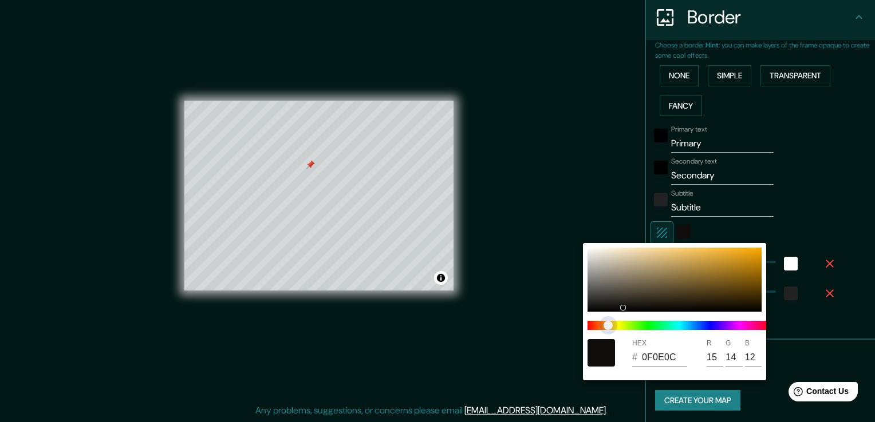
type input "0F0F0C"
type input "15"
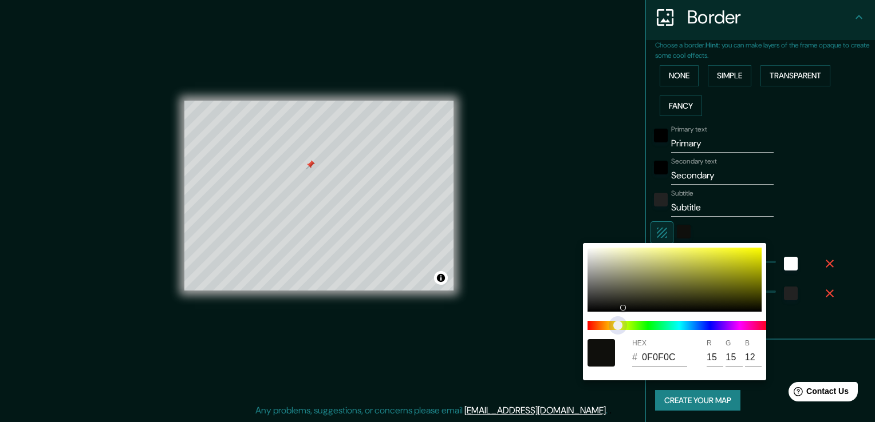
type input "0F0E0C"
type input "14"
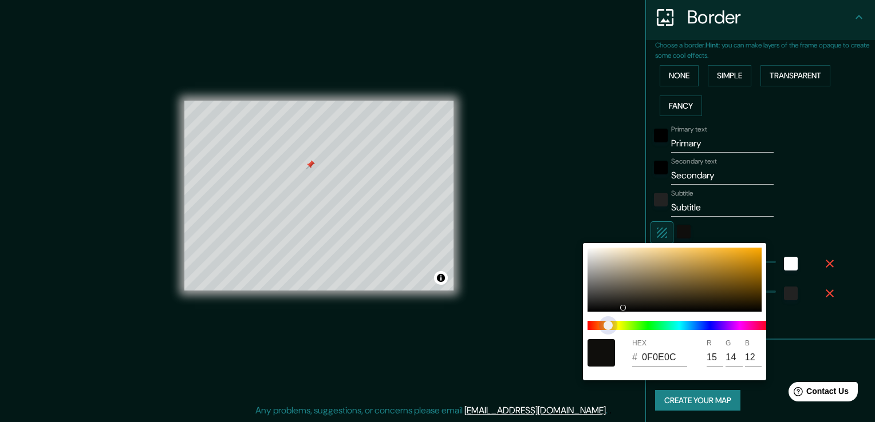
drag, startPoint x: 593, startPoint y: 326, endPoint x: 606, endPoint y: 332, distance: 14.4
click at [606, 330] on span "color slider" at bounding box center [607, 325] width 9 height 9
type input "9D812B"
type input "157"
type input "129"
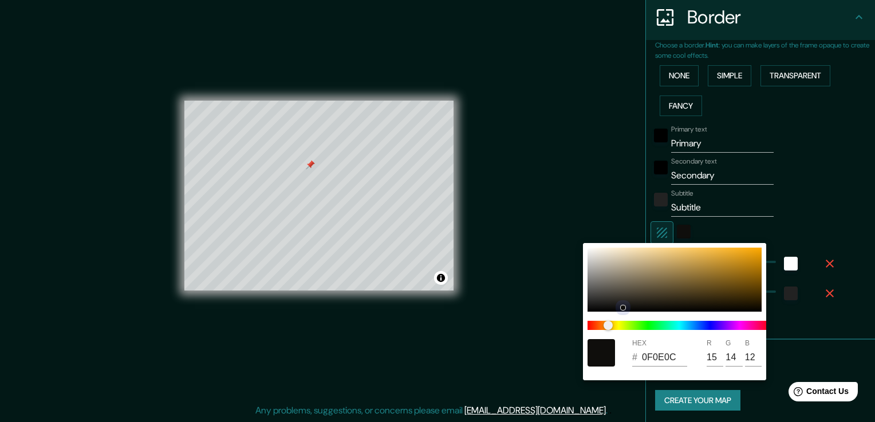
type input "43"
type input "A67F0B"
type input "166"
type input "127"
type input "11"
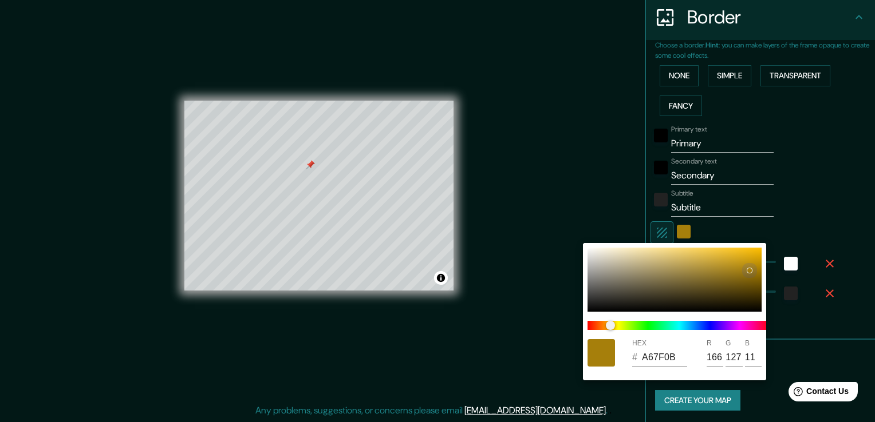
type input "A67F0A"
type input "10"
type input "6F5401"
type input "111"
type input "84"
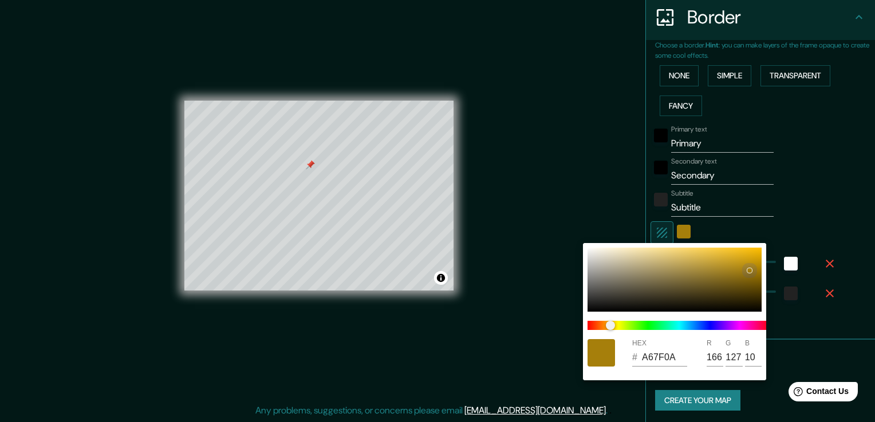
type input "1"
type input "584200"
type input "88"
type input "66"
type input "0"
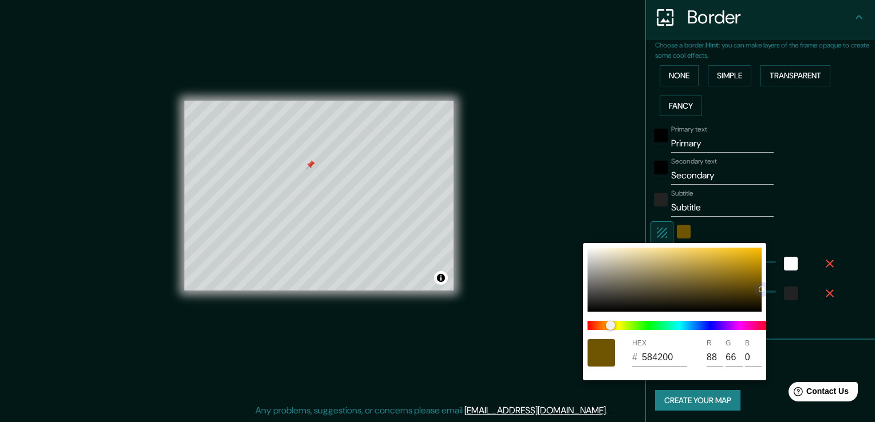
type input "543F00"
type input "84"
type input "63"
type input "564000"
type input "86"
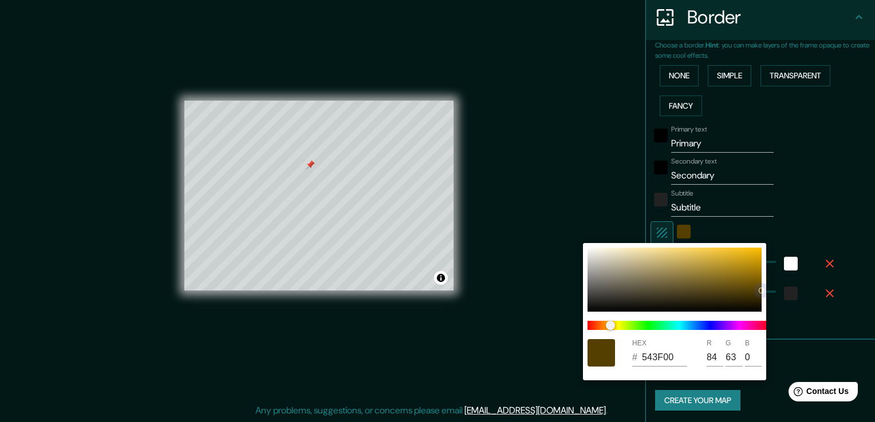
type input "64"
type input "8B6800"
type input "139"
type input "104"
type input "8D6B04"
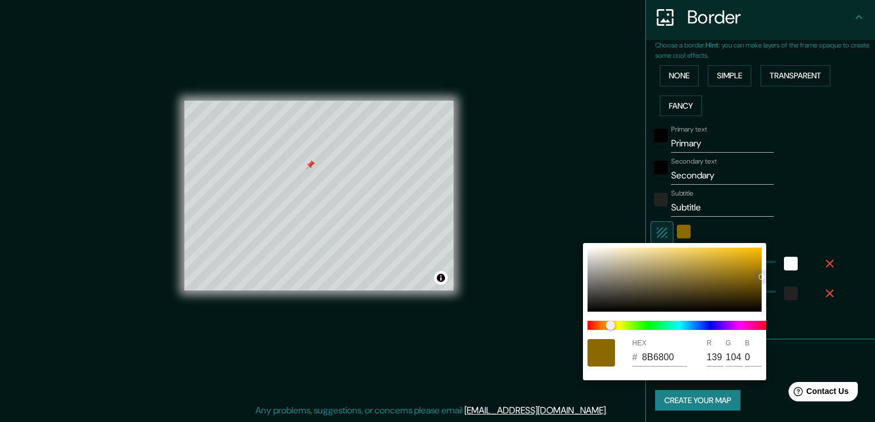
type input "141"
type input "107"
type input "4"
type input "8D6B05"
type input "5"
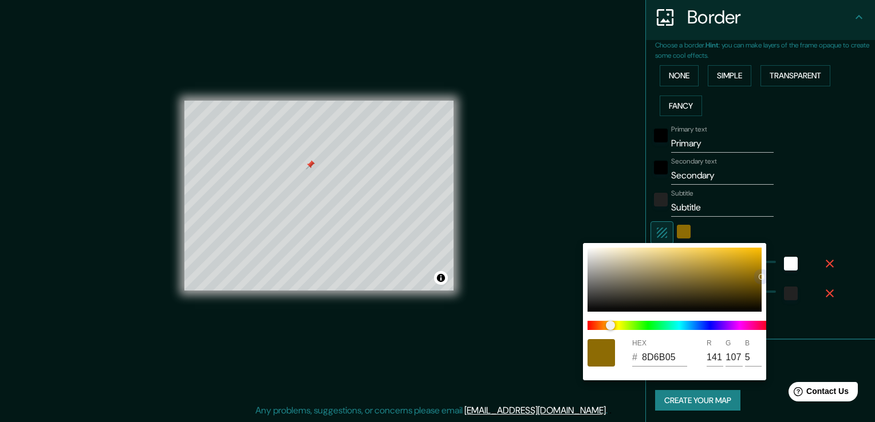
type input "8D6B06"
type input "6"
type input "926F08"
type input "146"
type input "111"
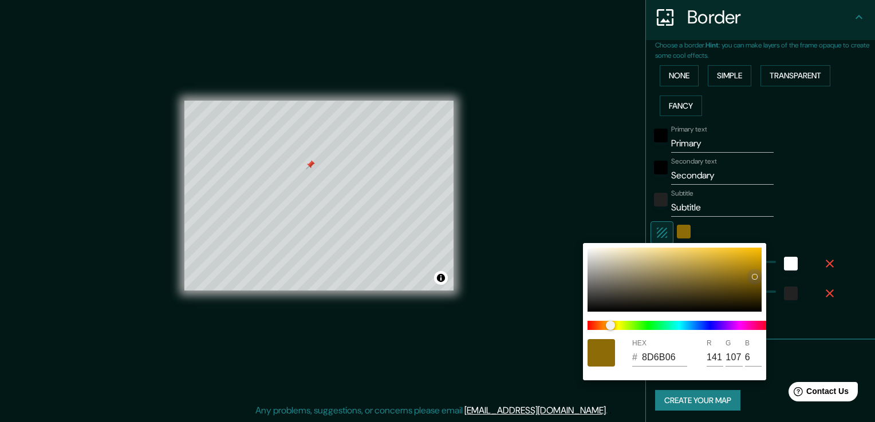
type input "8"
type input "9D7807"
type input "157"
type input "120"
type input "7"
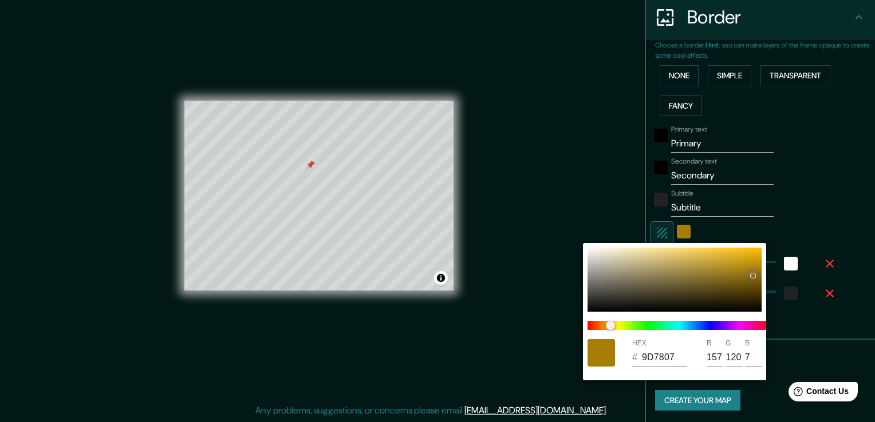
type input "A67E03"
type input "166"
type input "126"
type input "3"
type input "946F01"
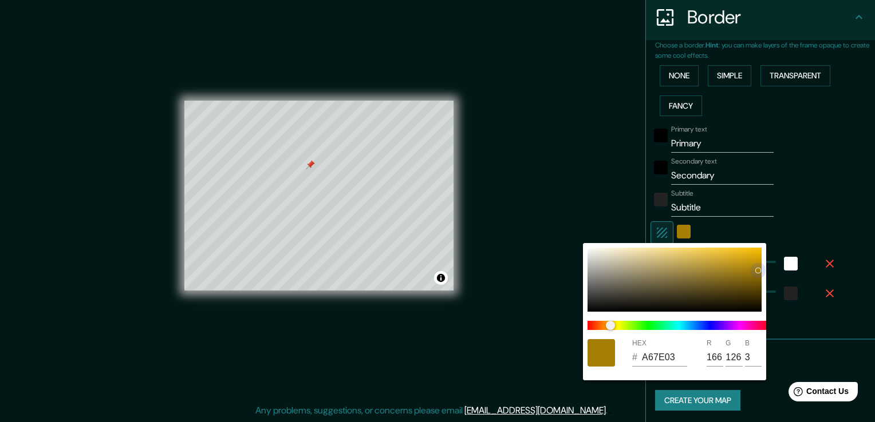
type input "148"
type input "111"
type input "1"
type input "946F00"
type input "0"
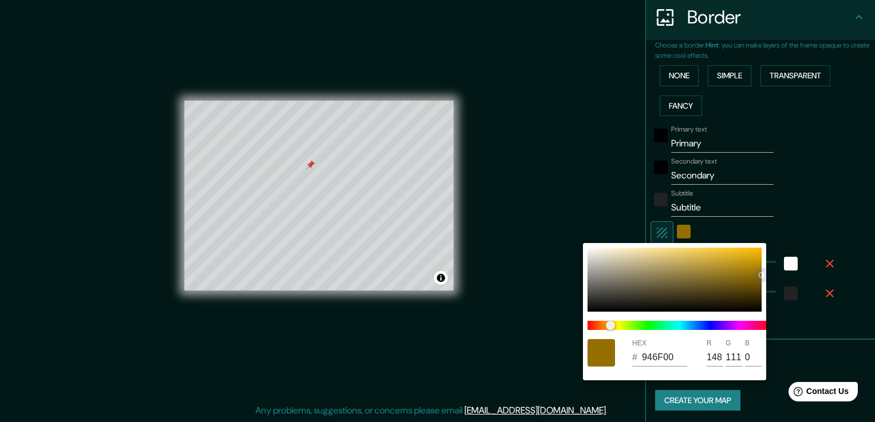
type input "A27A03"
type input "162"
type input "122"
type input "3"
type input "A67E04"
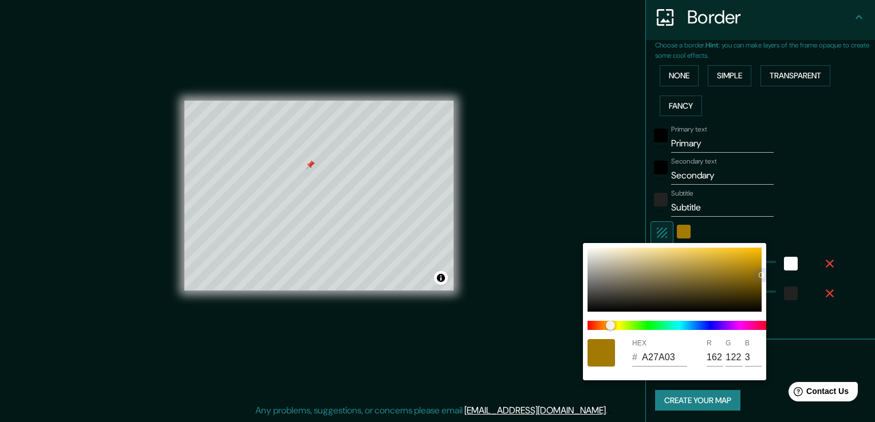
type input "166"
type input "126"
type input "4"
type input "B28705"
type input "178"
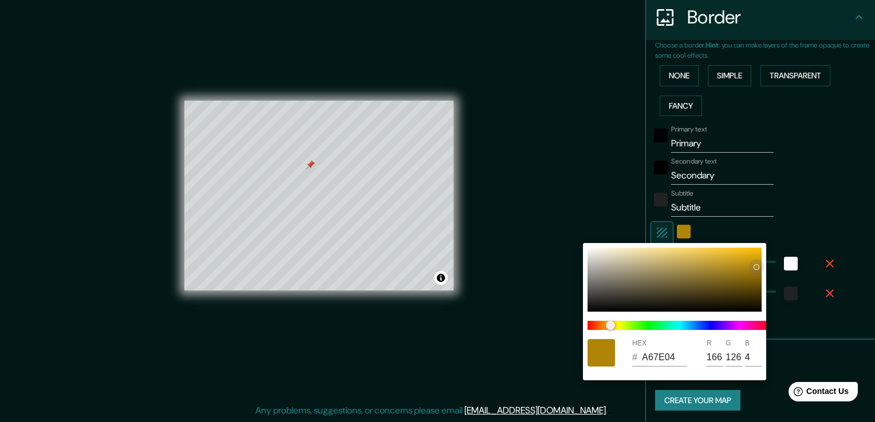
type input "135"
type input "5"
type input "B68A06"
type input "182"
type input "138"
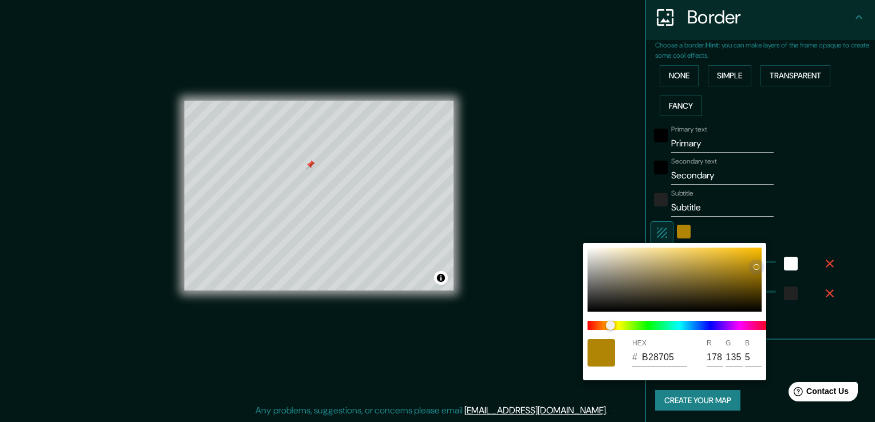
type input "6"
type input "C29308"
type input "194"
type input "147"
type input "8"
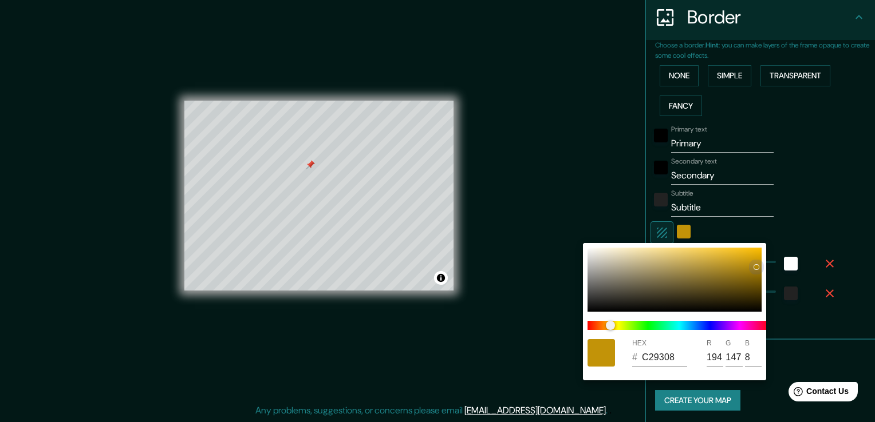
type input "C49508"
type input "196"
type input "149"
type input "C49509"
type input "9"
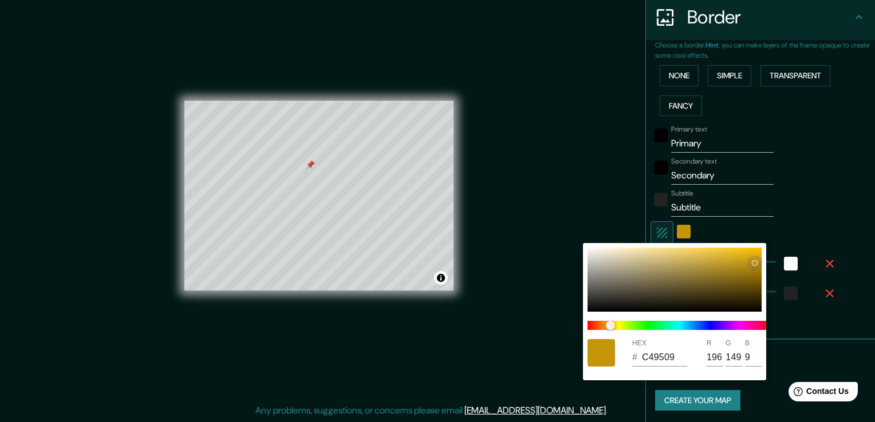
type input "C69709"
type input "198"
type input "151"
type input "CD9D0A"
type input "205"
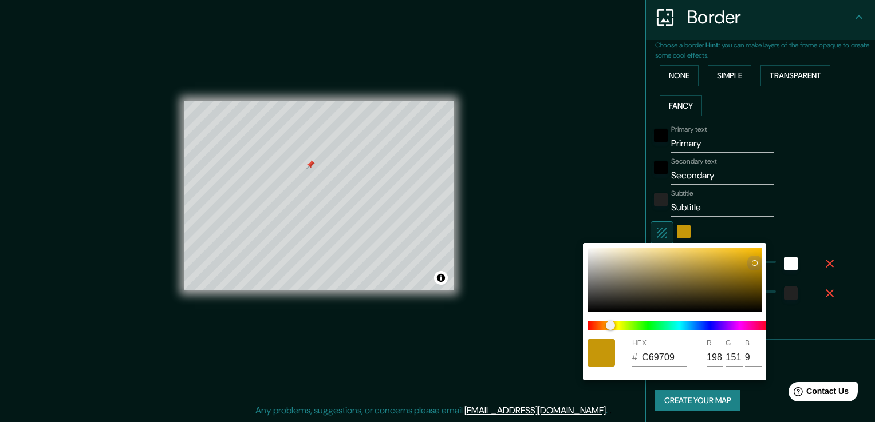
type input "157"
drag, startPoint x: 625, startPoint y: 303, endPoint x: 752, endPoint y: 260, distance: 134.3
click at [752, 260] on div at bounding box center [674, 280] width 174 height 64
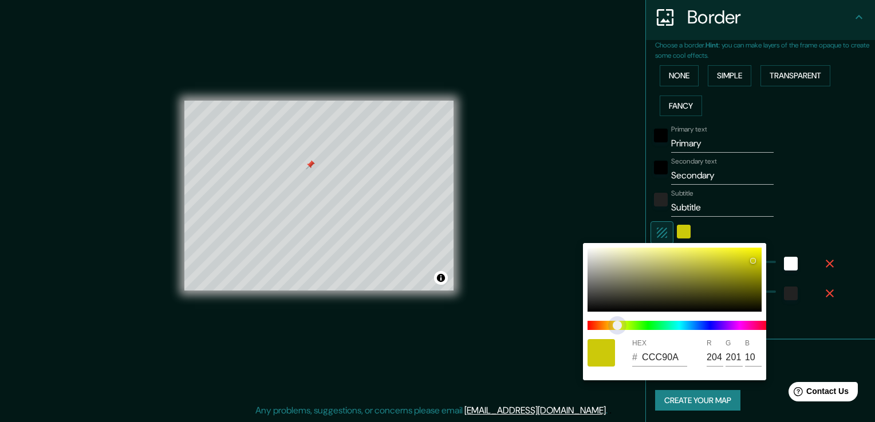
click at [617, 324] on span "color slider" at bounding box center [617, 325] width 9 height 9
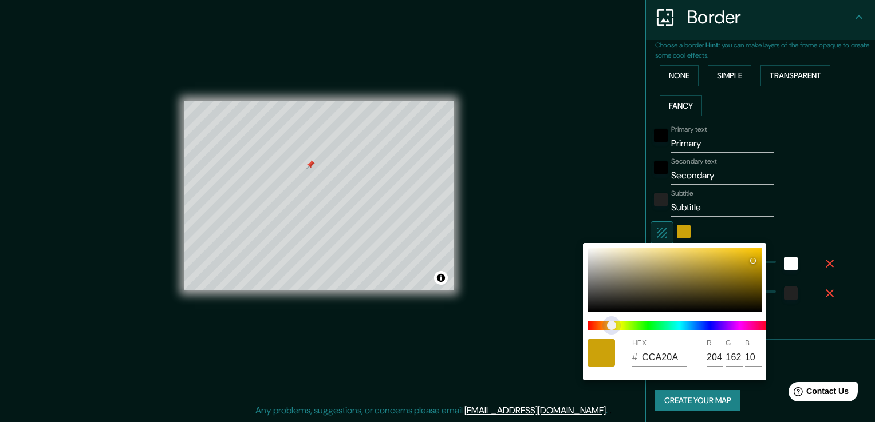
click at [611, 326] on span "color slider" at bounding box center [611, 325] width 9 height 9
click at [607, 326] on span "color slider" at bounding box center [611, 325] width 9 height 9
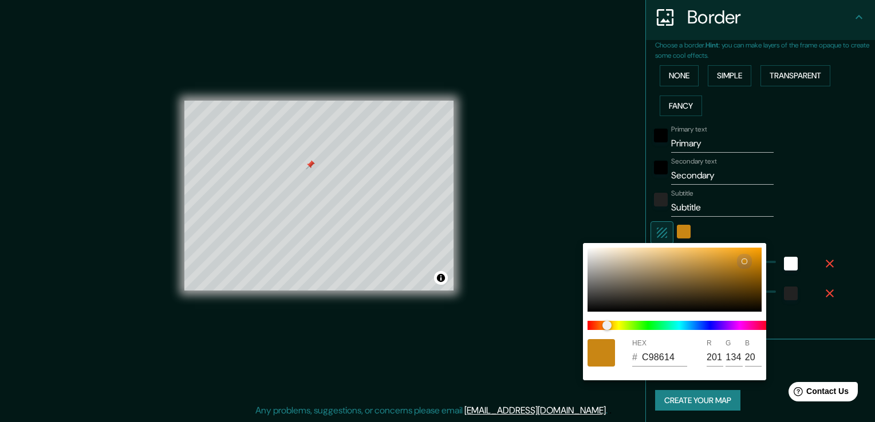
drag, startPoint x: 752, startPoint y: 262, endPoint x: 744, endPoint y: 262, distance: 8.0
click at [744, 262] on div at bounding box center [744, 261] width 5 height 5
click at [803, 200] on div at bounding box center [437, 211] width 875 height 422
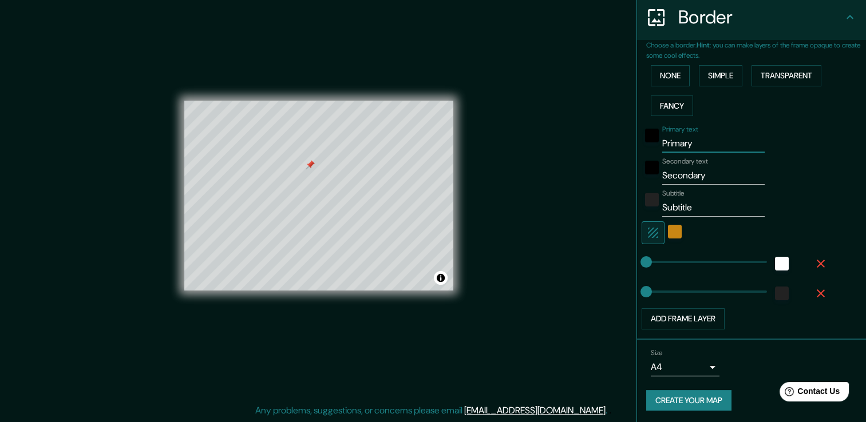
drag, startPoint x: 686, startPoint y: 141, endPoint x: 630, endPoint y: 153, distance: 57.8
click at [637, 153] on div "Choose a border. Hint : you can make layers of the frame opaque to create some …" at bounding box center [751, 190] width 229 height 300
drag, startPoint x: 692, startPoint y: 179, endPoint x: 613, endPoint y: 172, distance: 79.4
click at [613, 172] on div "Mappin Location [GEOGRAPHIC_DATA], [GEOGRAPHIC_DATA], [GEOGRAPHIC_DATA] Pins St…" at bounding box center [433, 204] width 866 height 435
drag, startPoint x: 694, startPoint y: 207, endPoint x: 555, endPoint y: 228, distance: 140.7
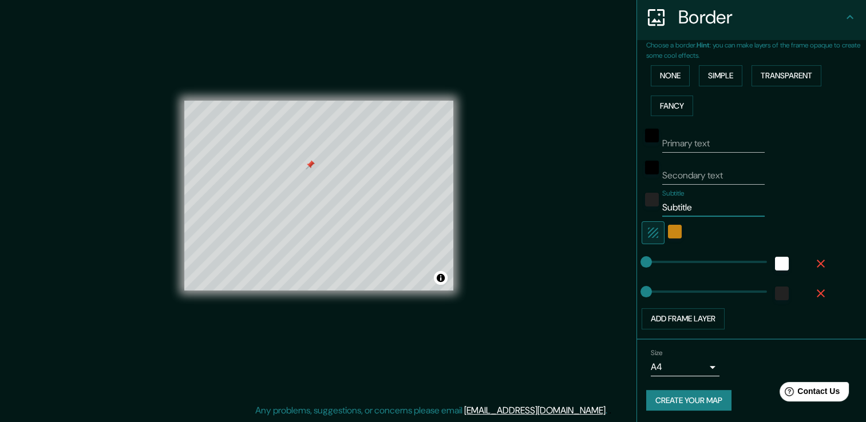
click at [555, 228] on div "Mappin Location [GEOGRAPHIC_DATA], [GEOGRAPHIC_DATA], [GEOGRAPHIC_DATA] Pins St…" at bounding box center [433, 204] width 866 height 435
click at [646, 233] on icon "button" at bounding box center [653, 233] width 14 height 14
click at [694, 322] on button "Add frame layer" at bounding box center [683, 319] width 83 height 21
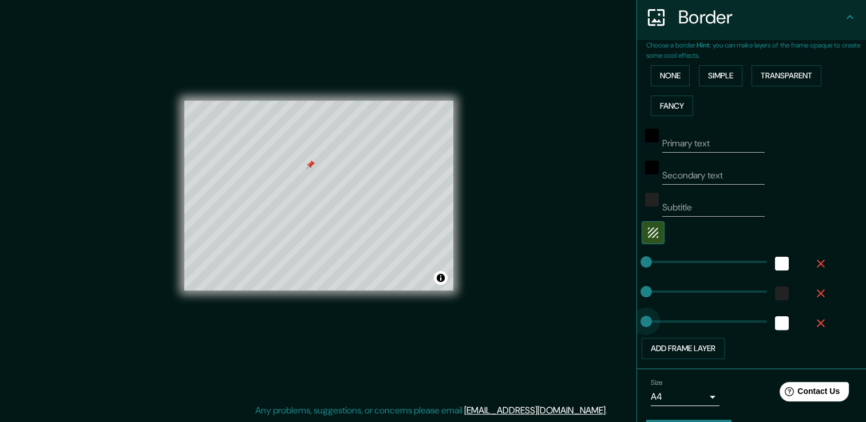
drag, startPoint x: 685, startPoint y: 320, endPoint x: 591, endPoint y: 342, distance: 96.5
click at [738, 343] on div "Add frame layer" at bounding box center [736, 348] width 188 height 21
click at [815, 318] on icon "button" at bounding box center [821, 324] width 14 height 14
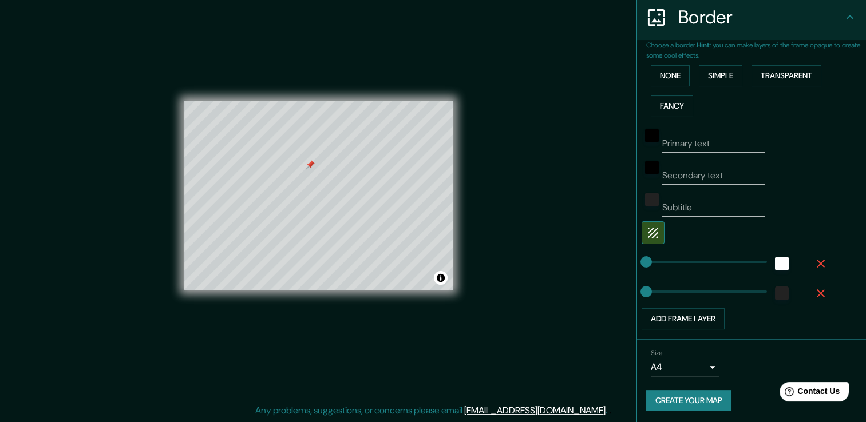
click at [814, 295] on icon "button" at bounding box center [821, 294] width 14 height 14
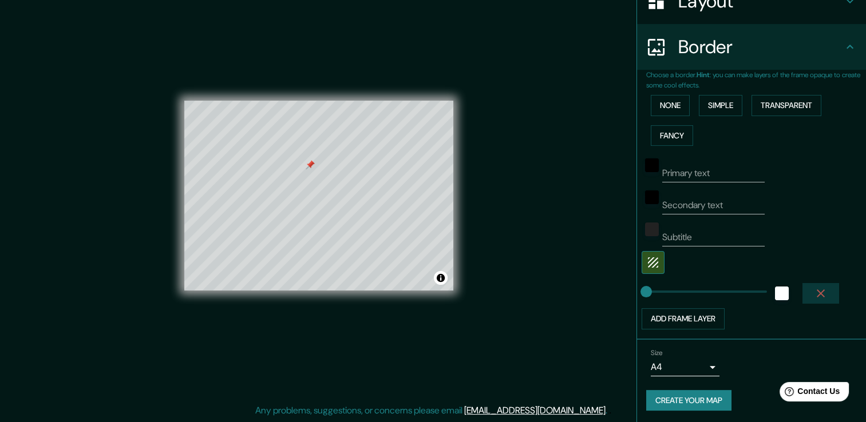
click at [814, 290] on icon "button" at bounding box center [821, 294] width 14 height 14
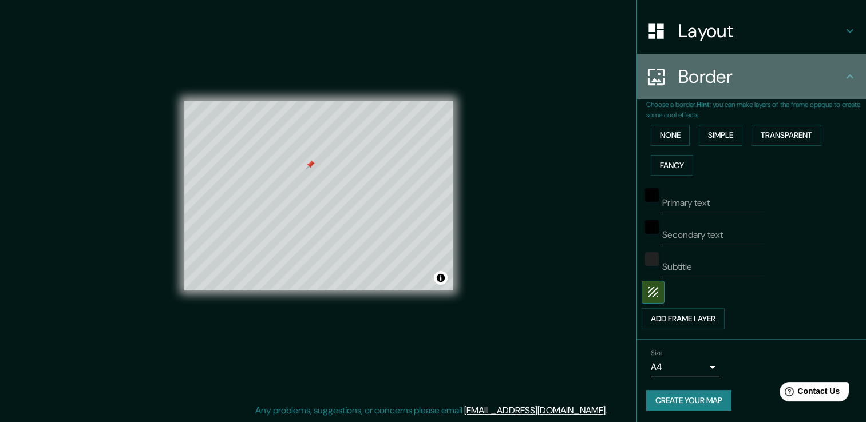
click at [843, 72] on icon at bounding box center [850, 77] width 14 height 14
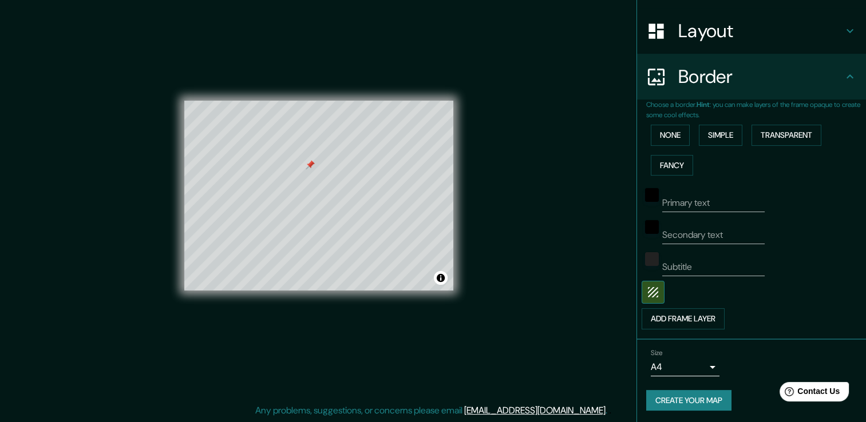
click at [843, 77] on icon at bounding box center [850, 77] width 14 height 14
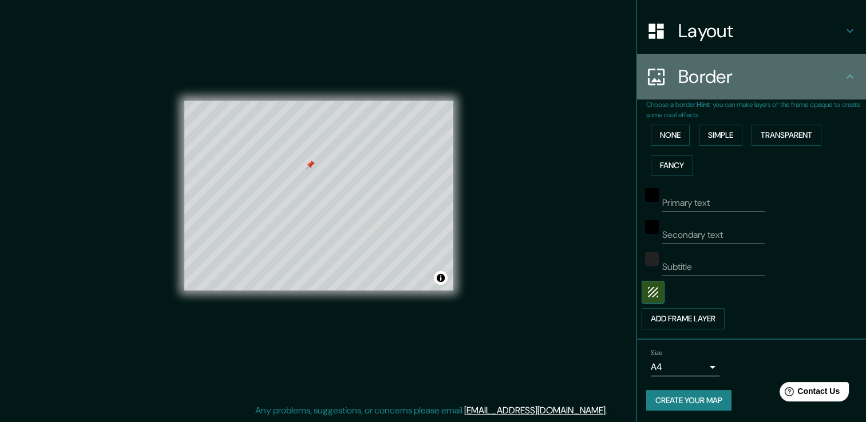
click at [843, 77] on icon at bounding box center [850, 77] width 14 height 14
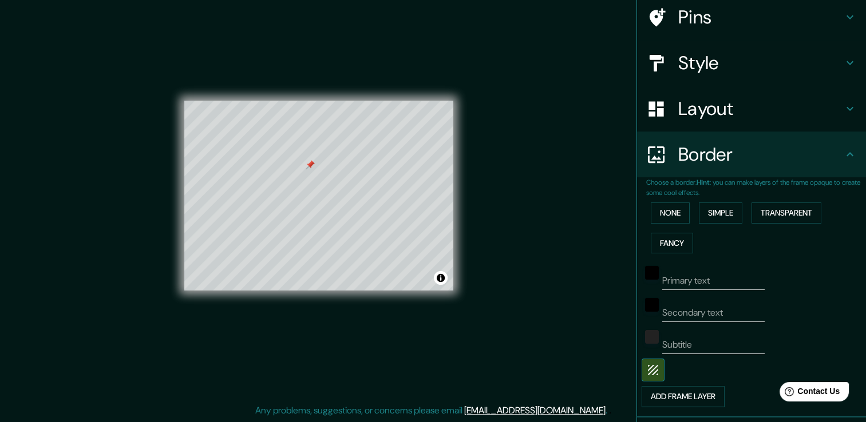
scroll to position [53, 0]
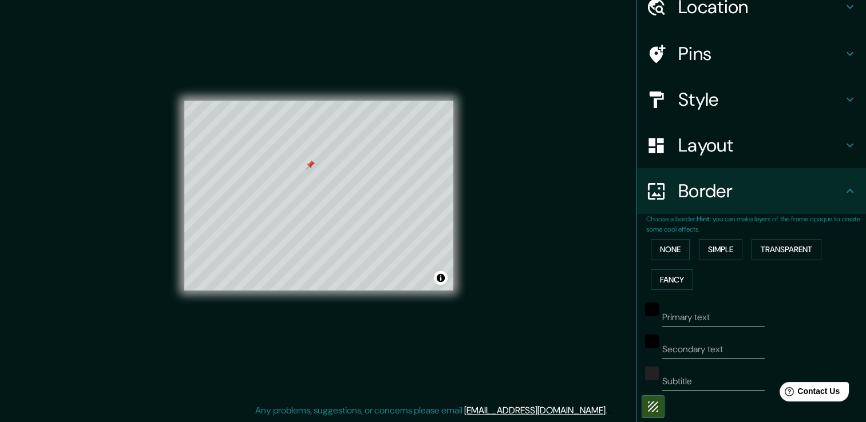
click at [843, 140] on icon at bounding box center [850, 146] width 14 height 14
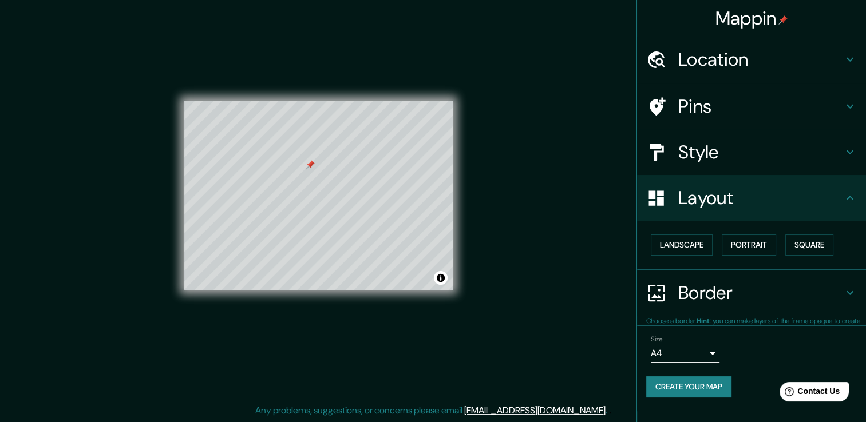
scroll to position [0, 0]
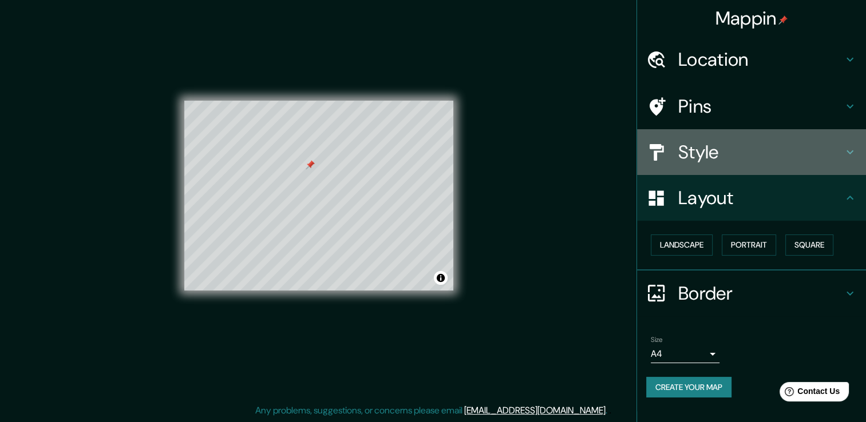
click at [847, 152] on icon at bounding box center [850, 153] width 7 height 4
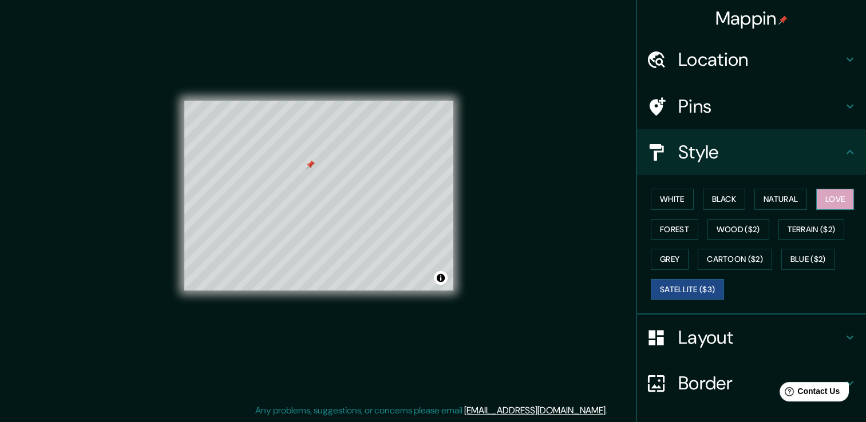
click at [831, 206] on button "Love" at bounding box center [835, 199] width 38 height 21
click at [778, 204] on button "Natural" at bounding box center [781, 199] width 53 height 21
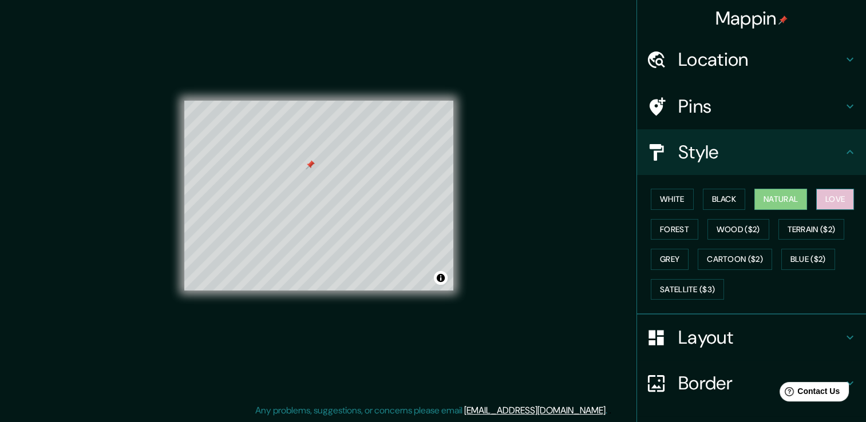
click at [834, 198] on button "Love" at bounding box center [835, 199] width 38 height 21
click at [675, 228] on button "Forest" at bounding box center [675, 229] width 48 height 21
click at [719, 388] on h4 "Border" at bounding box center [760, 383] width 165 height 23
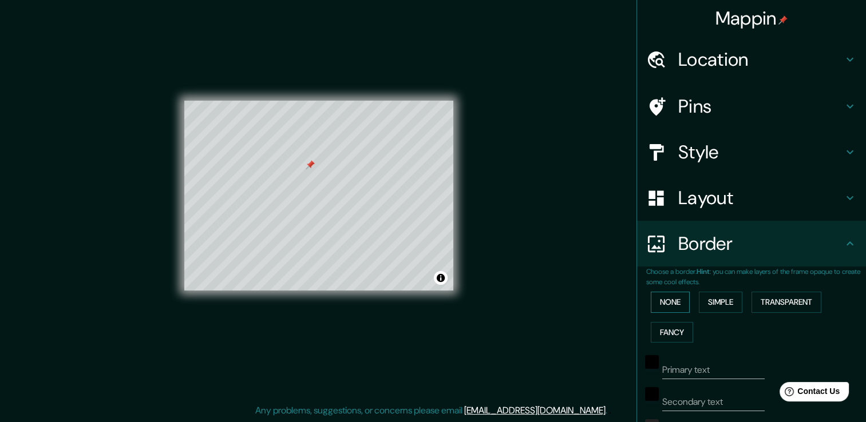
click at [671, 298] on button "None" at bounding box center [670, 302] width 39 height 21
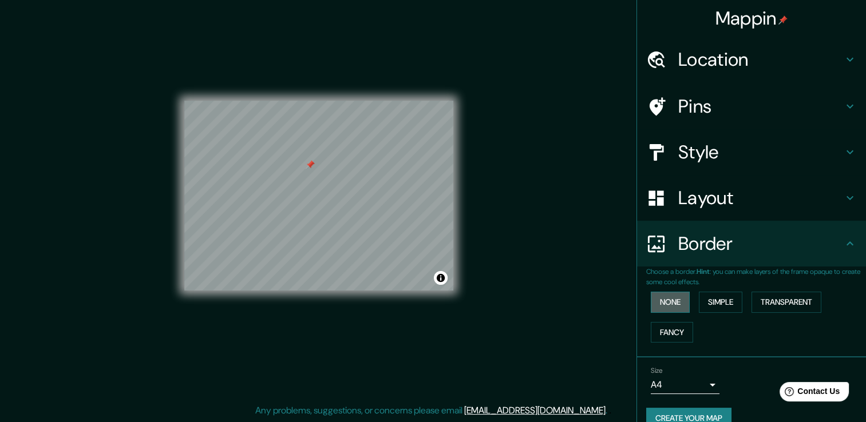
click at [669, 303] on button "None" at bounding box center [670, 302] width 39 height 21
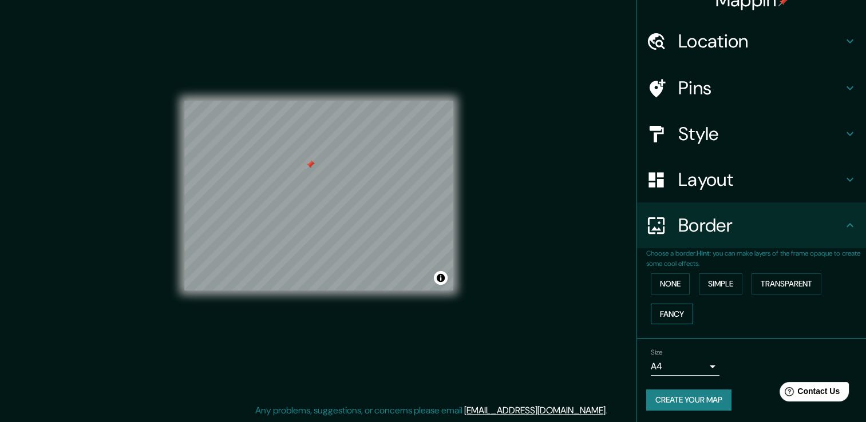
scroll to position [19, 0]
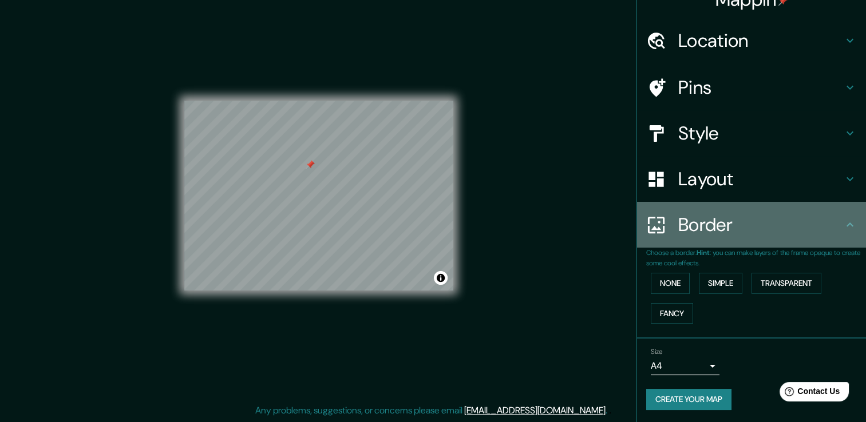
click at [845, 227] on icon at bounding box center [850, 225] width 14 height 14
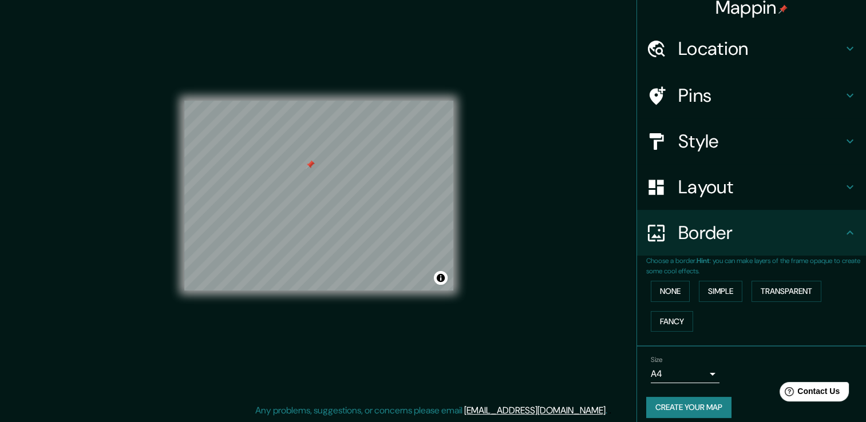
scroll to position [0, 0]
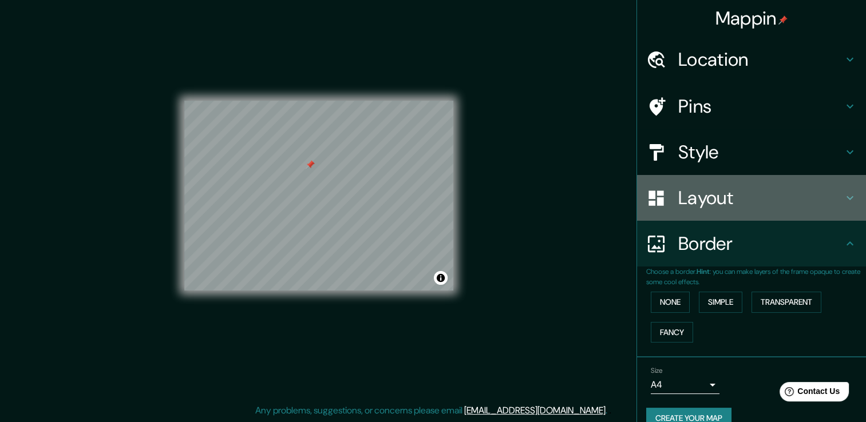
click at [848, 197] on div "Layout" at bounding box center [751, 198] width 229 height 46
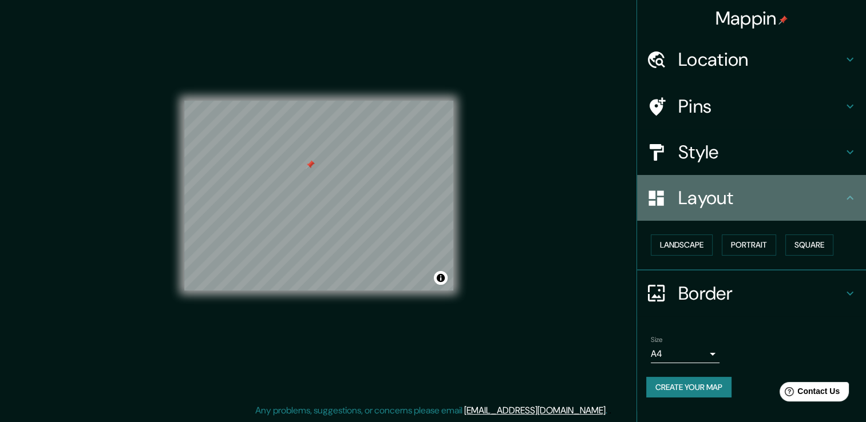
click at [846, 196] on icon at bounding box center [850, 198] width 14 height 14
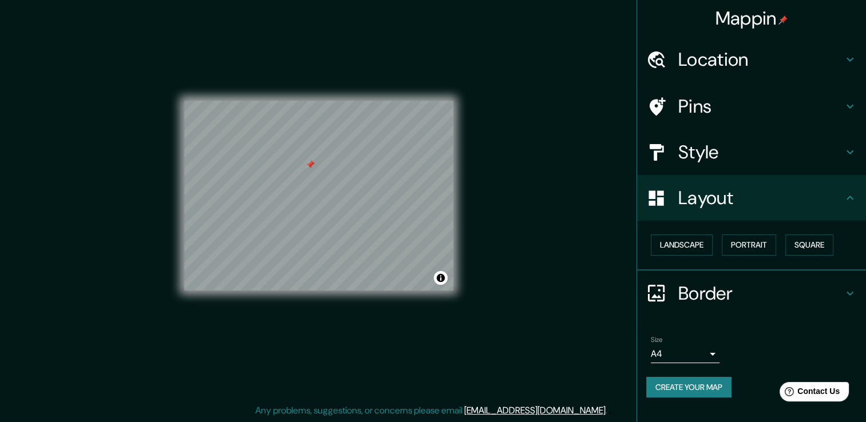
click at [844, 301] on div "Border" at bounding box center [751, 294] width 229 height 46
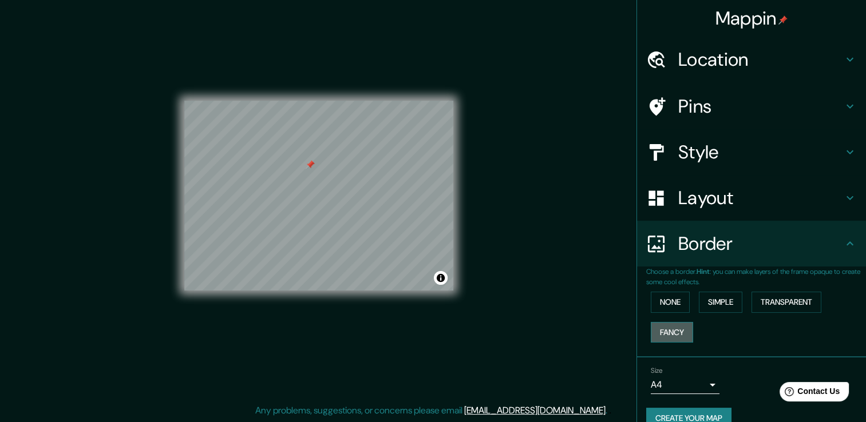
click at [674, 333] on button "Fancy" at bounding box center [672, 332] width 42 height 21
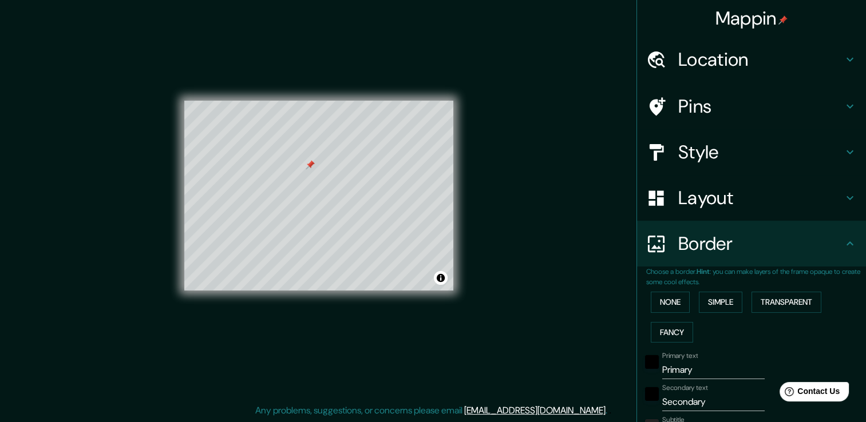
click at [671, 313] on div "None Simple Transparent Fancy" at bounding box center [756, 317] width 220 height 60
click at [671, 299] on button "None" at bounding box center [670, 302] width 39 height 21
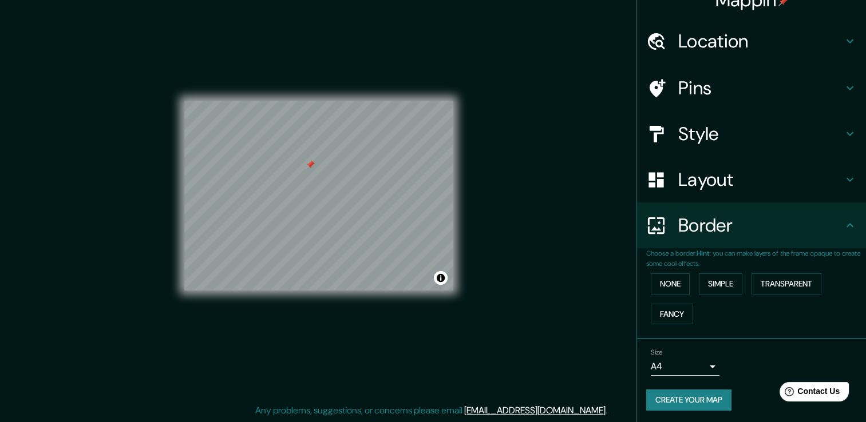
scroll to position [19, 0]
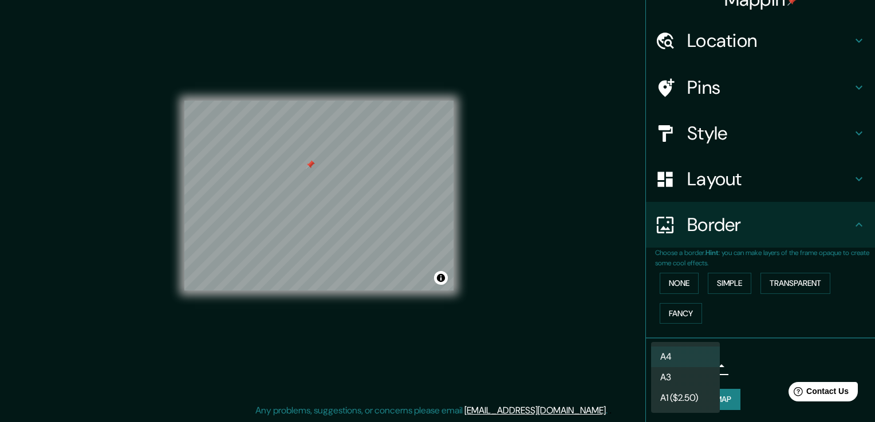
click at [702, 361] on body "Mappin Location [GEOGRAPHIC_DATA], [GEOGRAPHIC_DATA], [GEOGRAPHIC_DATA] Pins St…" at bounding box center [437, 198] width 875 height 422
click at [801, 374] on div at bounding box center [437, 211] width 875 height 422
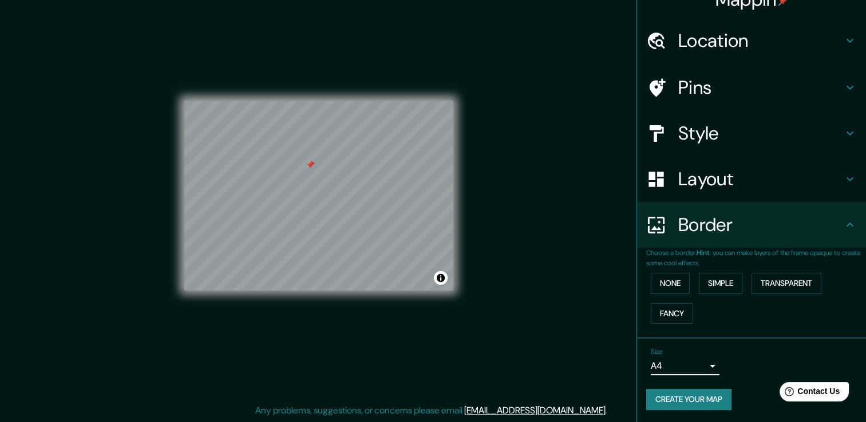
click at [820, 130] on h4 "Style" at bounding box center [760, 133] width 165 height 23
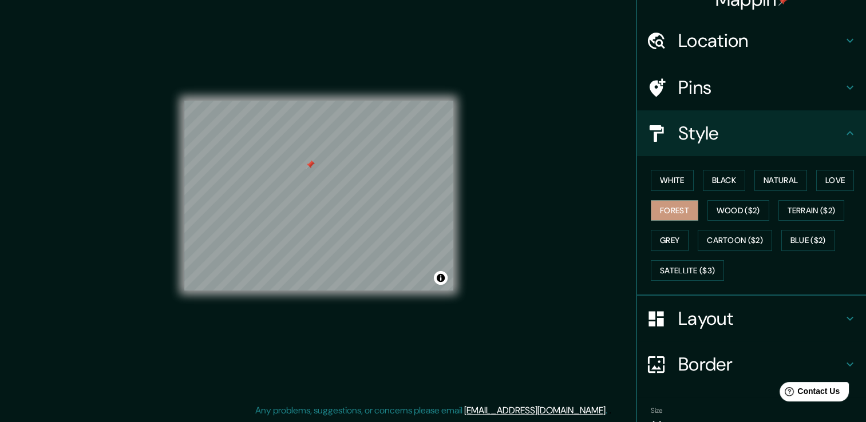
click at [701, 331] on div "Layout" at bounding box center [751, 319] width 229 height 46
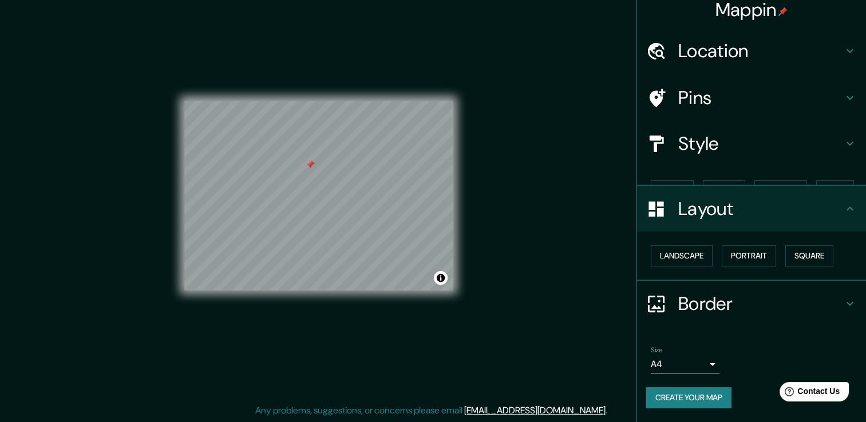
scroll to position [0, 0]
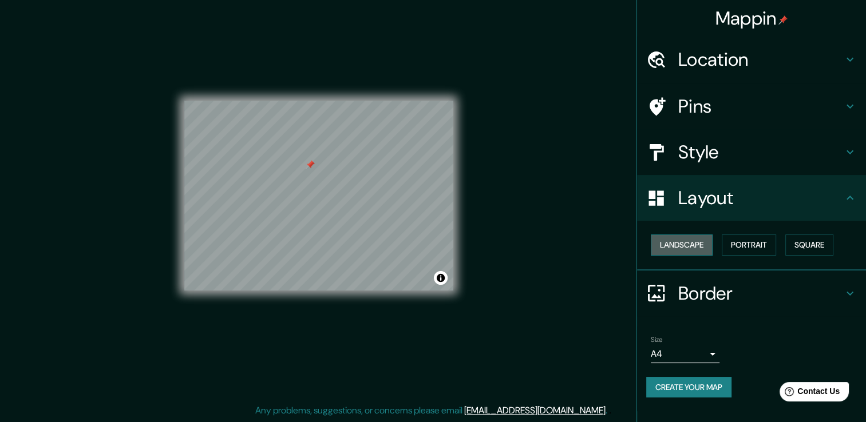
click at [677, 248] on button "Landscape" at bounding box center [682, 245] width 62 height 21
click at [759, 244] on button "Portrait" at bounding box center [749, 245] width 54 height 21
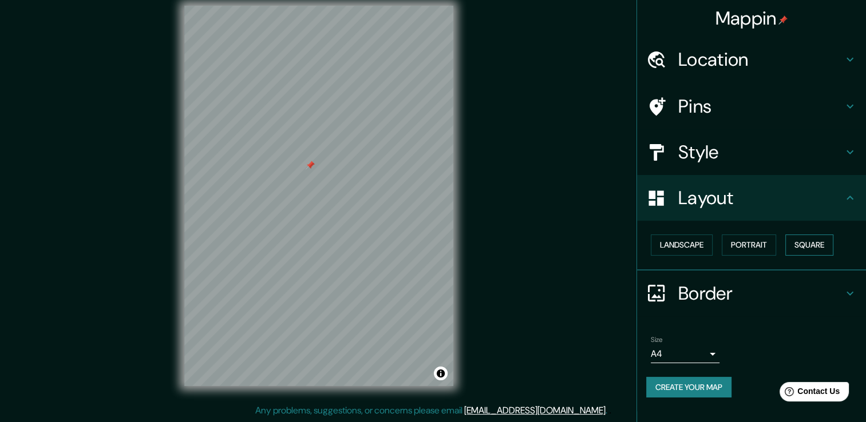
click at [808, 244] on button "Square" at bounding box center [809, 245] width 48 height 21
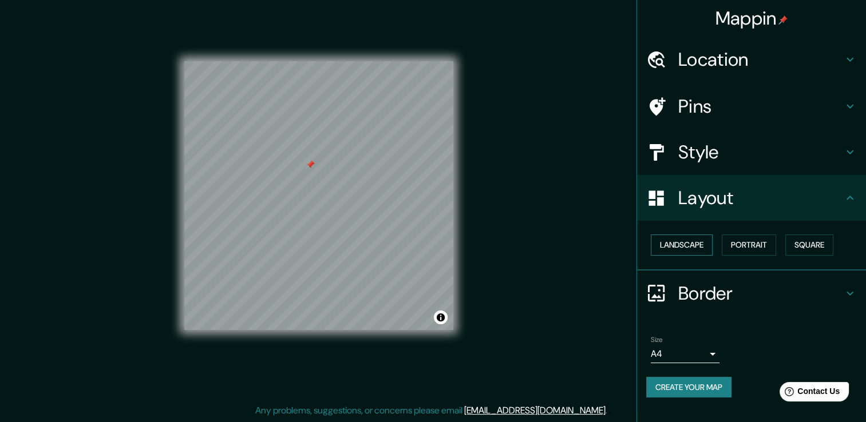
click at [673, 247] on button "Landscape" at bounding box center [682, 245] width 62 height 21
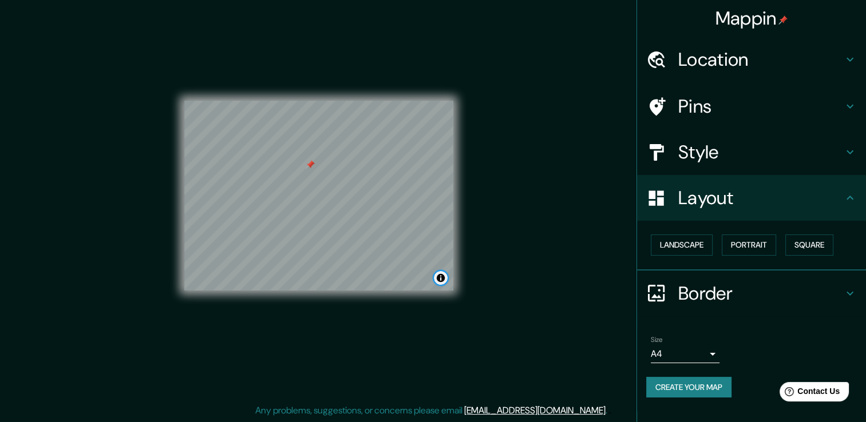
click at [440, 279] on button "Toggle attribution" at bounding box center [441, 278] width 14 height 14
click at [441, 274] on button "Toggle attribution" at bounding box center [441, 278] width 14 height 14
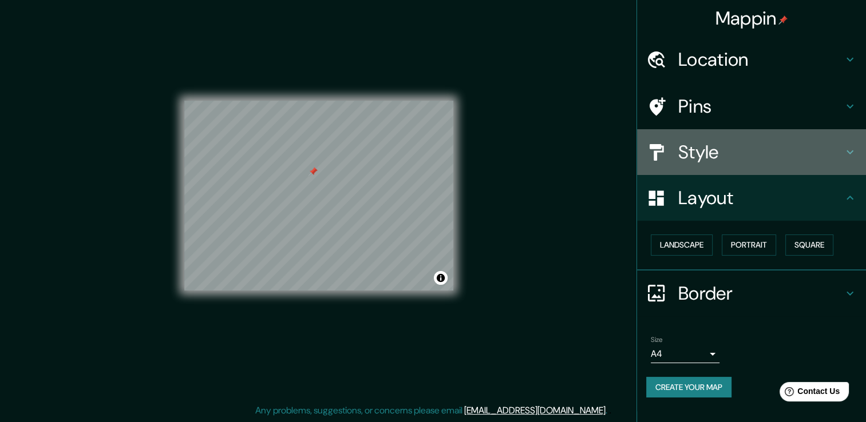
click at [712, 148] on h4 "Style" at bounding box center [760, 152] width 165 height 23
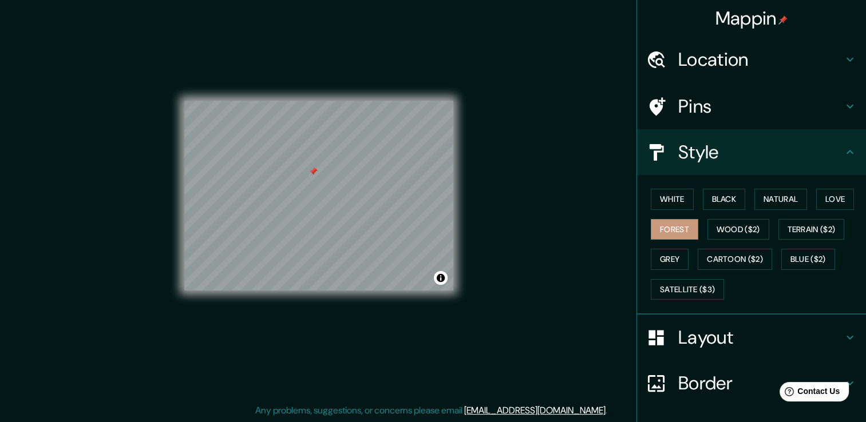
click at [721, 113] on h4 "Pins" at bounding box center [760, 106] width 165 height 23
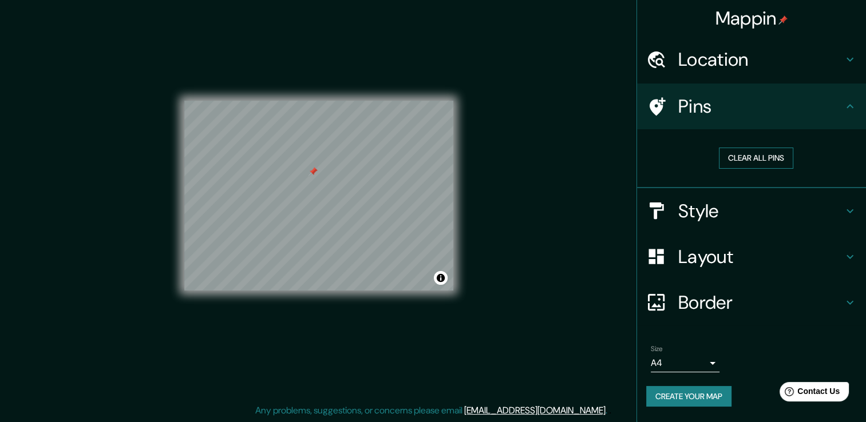
click at [740, 159] on button "Clear all pins" at bounding box center [756, 158] width 74 height 21
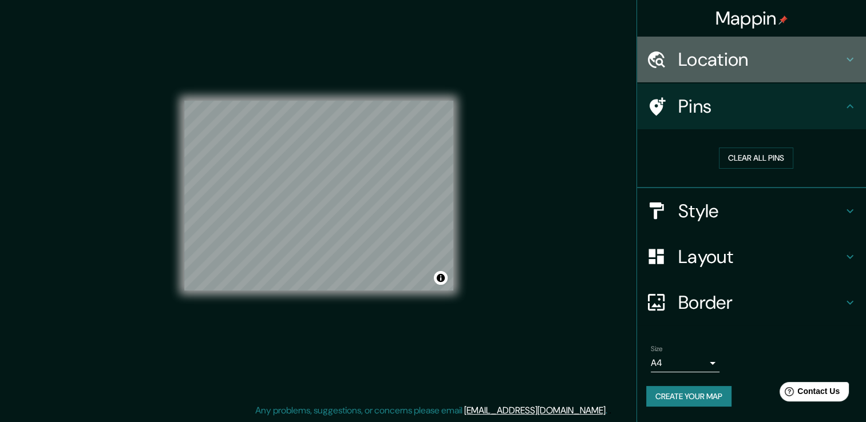
click at [765, 56] on h4 "Location" at bounding box center [760, 59] width 165 height 23
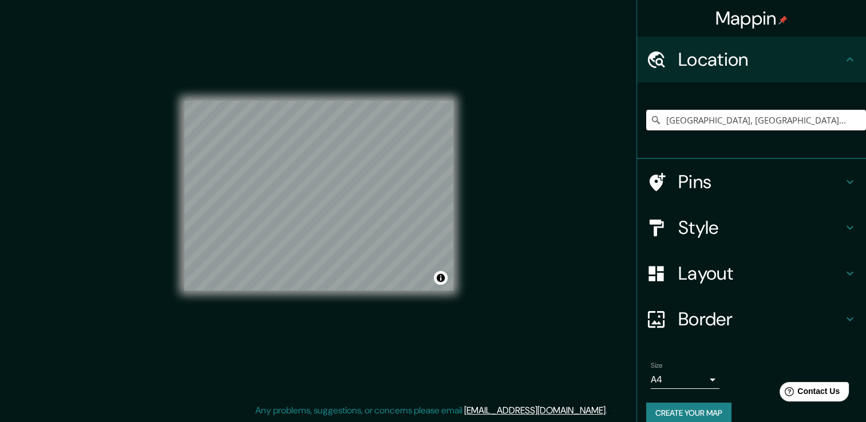
click at [730, 235] on h4 "Style" at bounding box center [760, 227] width 165 height 23
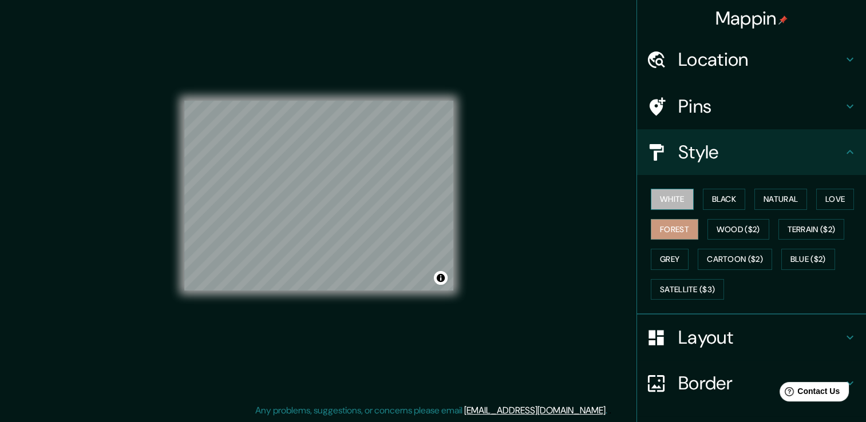
click at [673, 199] on button "White" at bounding box center [672, 199] width 43 height 21
click at [719, 191] on button "Black" at bounding box center [724, 199] width 43 height 21
click at [681, 192] on button "White" at bounding box center [672, 199] width 43 height 21
click at [651, 258] on button "Grey" at bounding box center [670, 259] width 38 height 21
click at [673, 195] on button "White" at bounding box center [672, 199] width 43 height 21
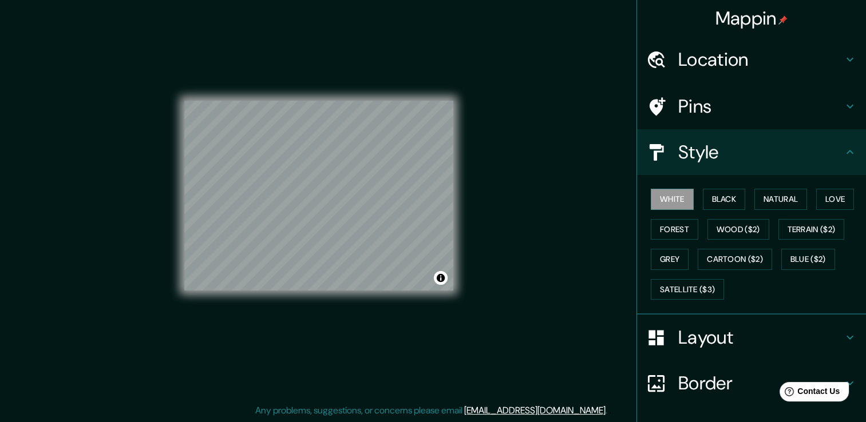
click at [593, 234] on div "Mappin Location [GEOGRAPHIC_DATA], [GEOGRAPHIC_DATA], [GEOGRAPHIC_DATA] Pins St…" at bounding box center [433, 204] width 866 height 435
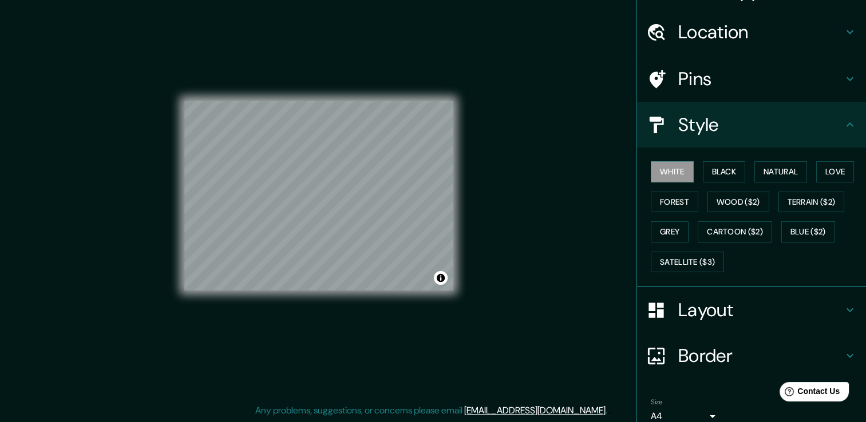
scroll to position [77, 0]
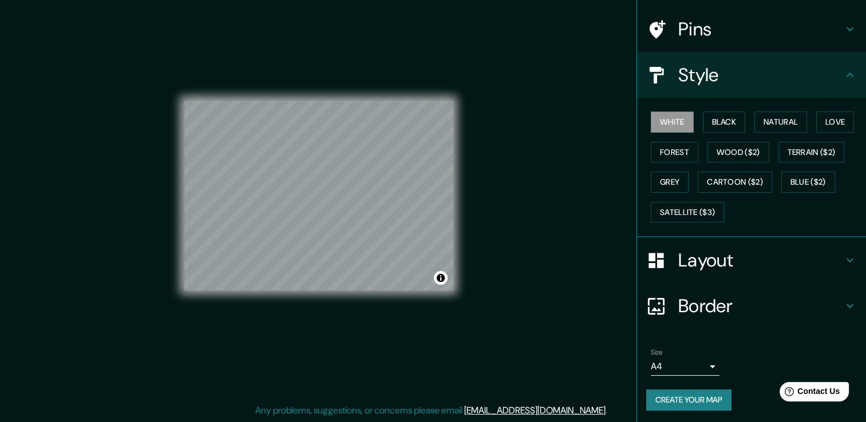
click at [705, 398] on button "Create your map" at bounding box center [688, 400] width 85 height 21
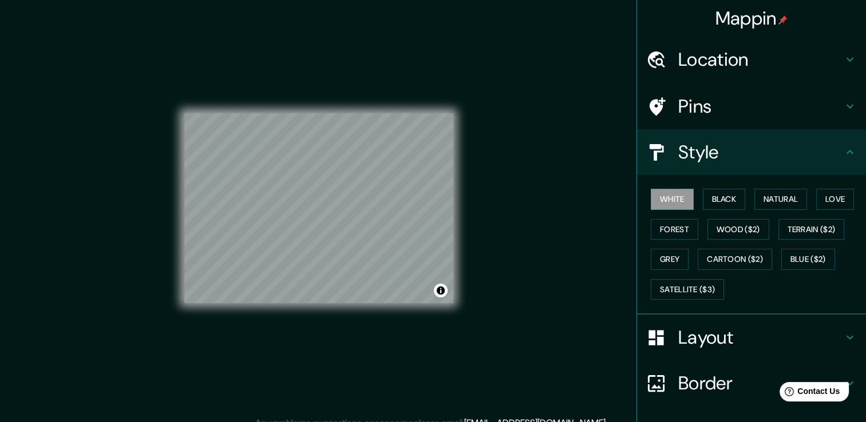
scroll to position [0, 0]
